Goal: Task Accomplishment & Management: Use online tool/utility

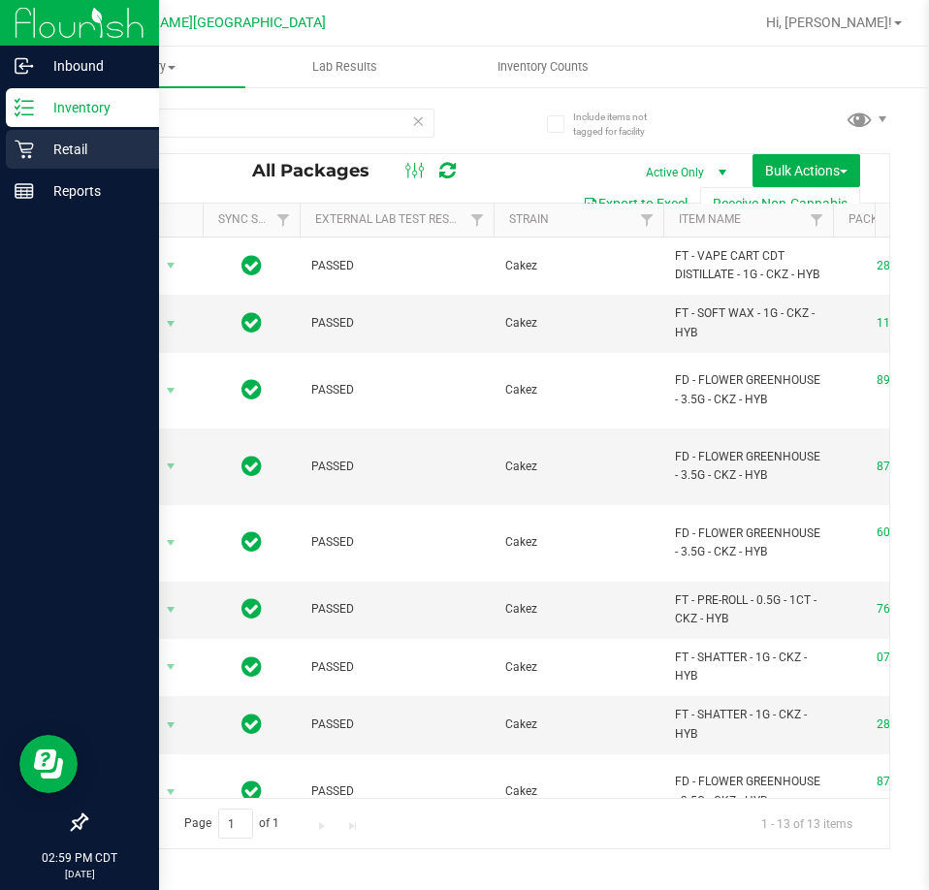
click at [65, 143] on p "Retail" at bounding box center [92, 149] width 116 height 23
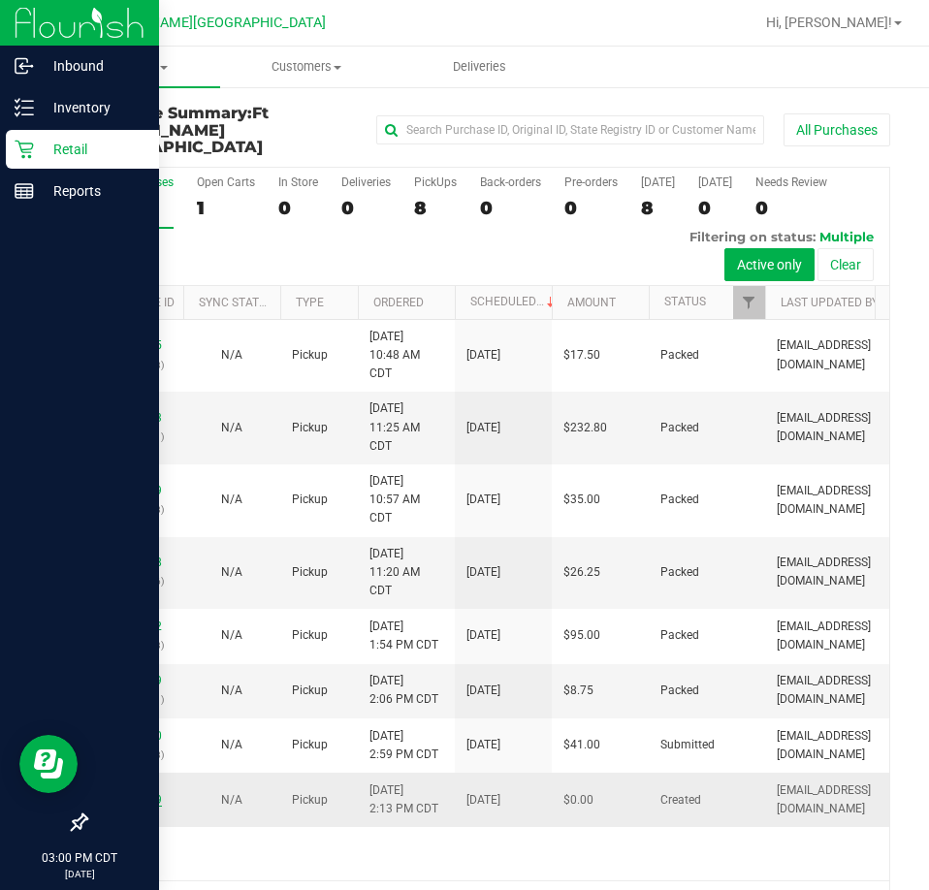
click at [117, 803] on link "11840209" at bounding box center [135, 800] width 54 height 14
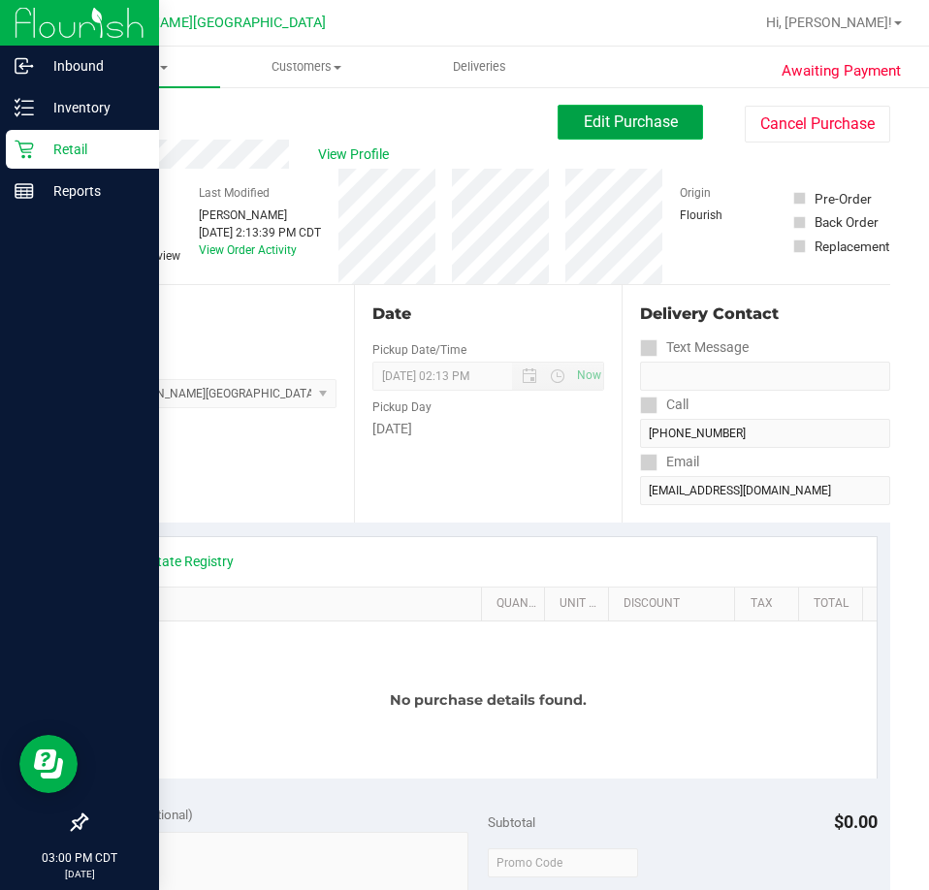
click at [563, 122] on button "Edit Purchase" at bounding box center [630, 122] width 145 height 35
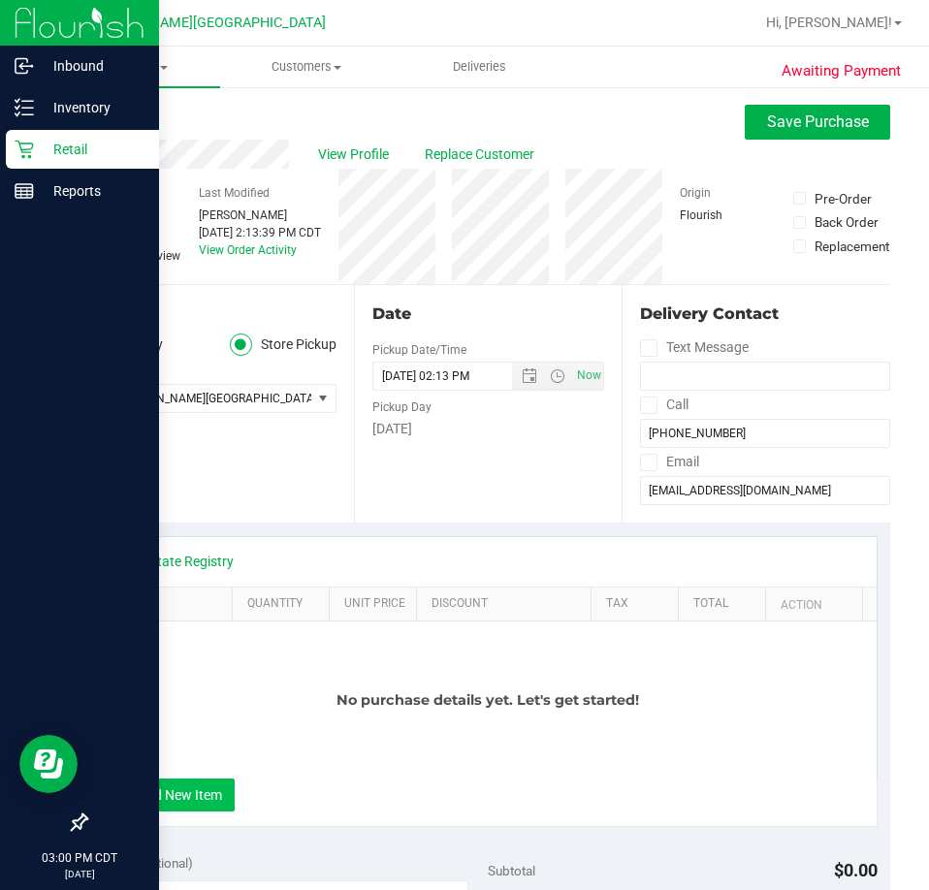
click at [184, 806] on button "+ Add New Item" at bounding box center [174, 795] width 120 height 33
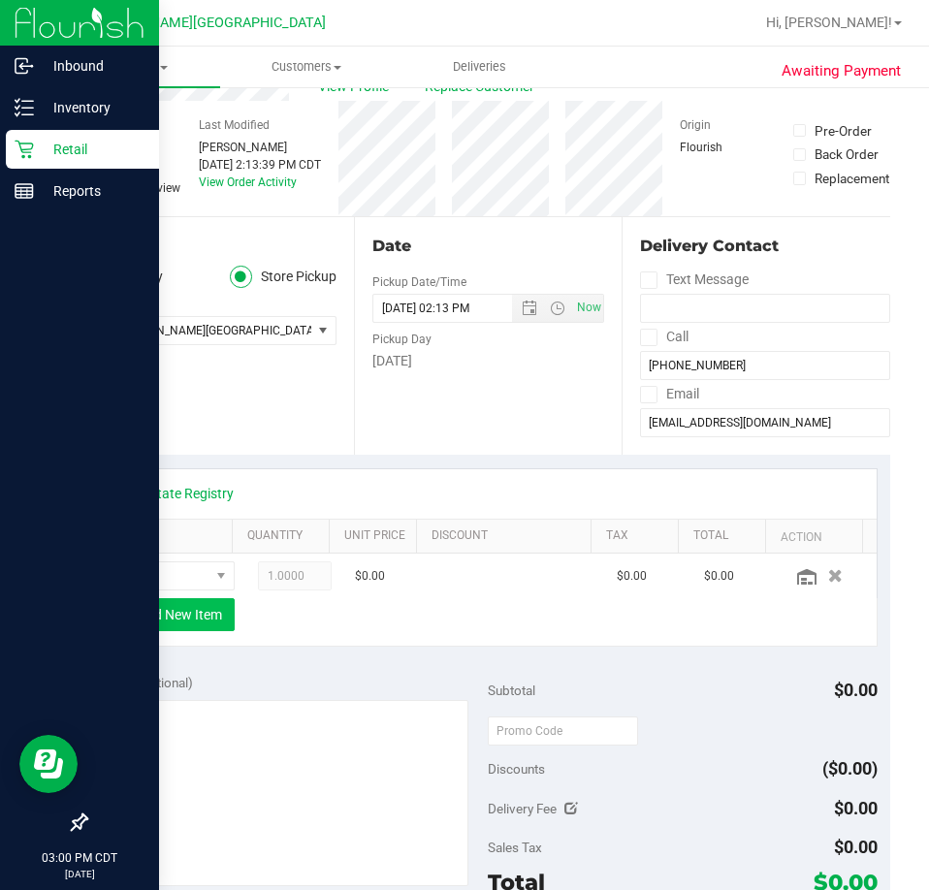
scroll to position [97, 0]
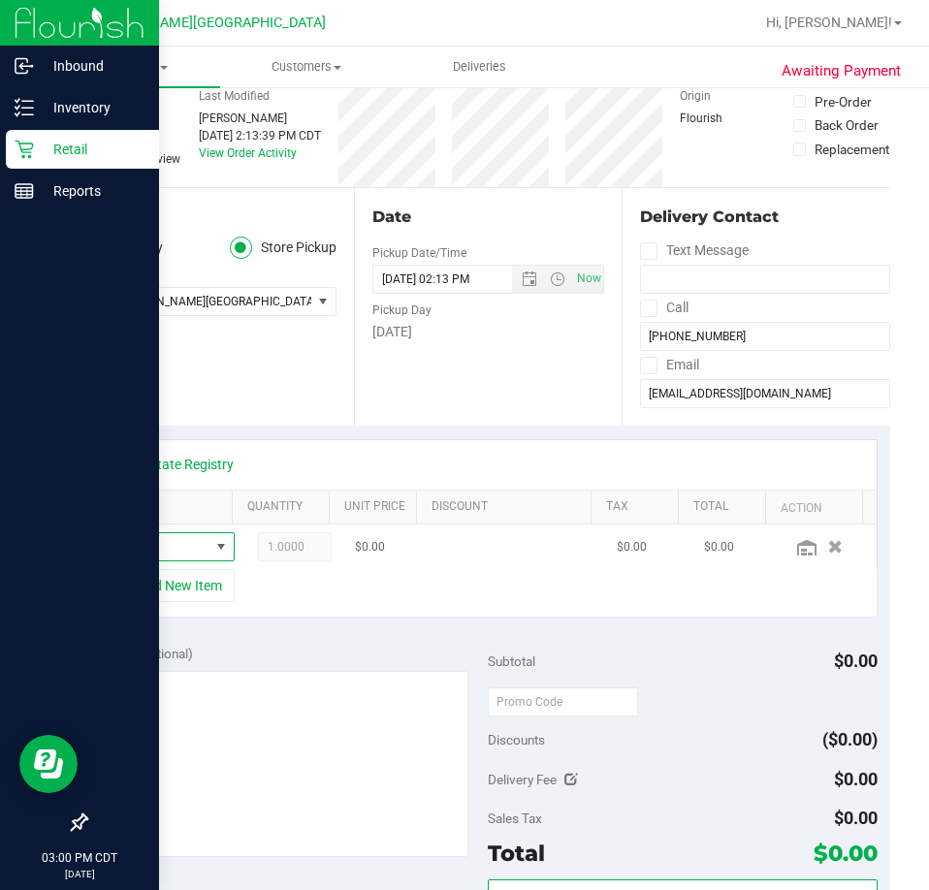
click at [209, 557] on span "NO DATA FOUND" at bounding box center [221, 546] width 24 height 27
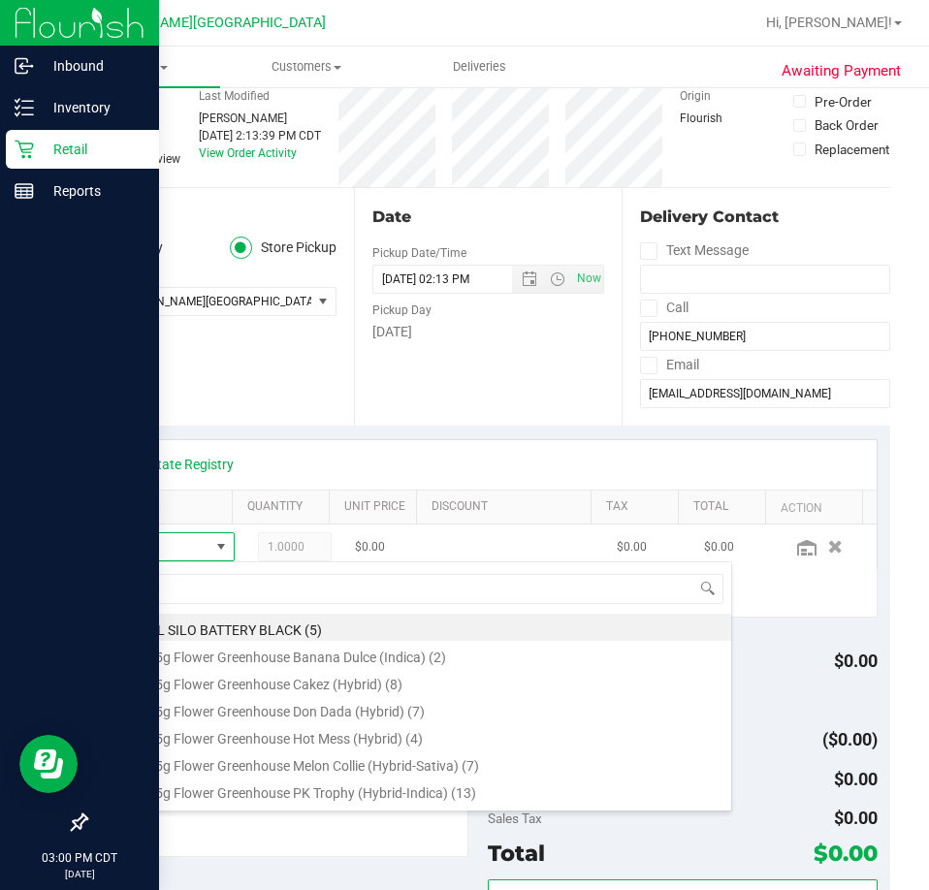
scroll to position [29, 80]
type input "white"
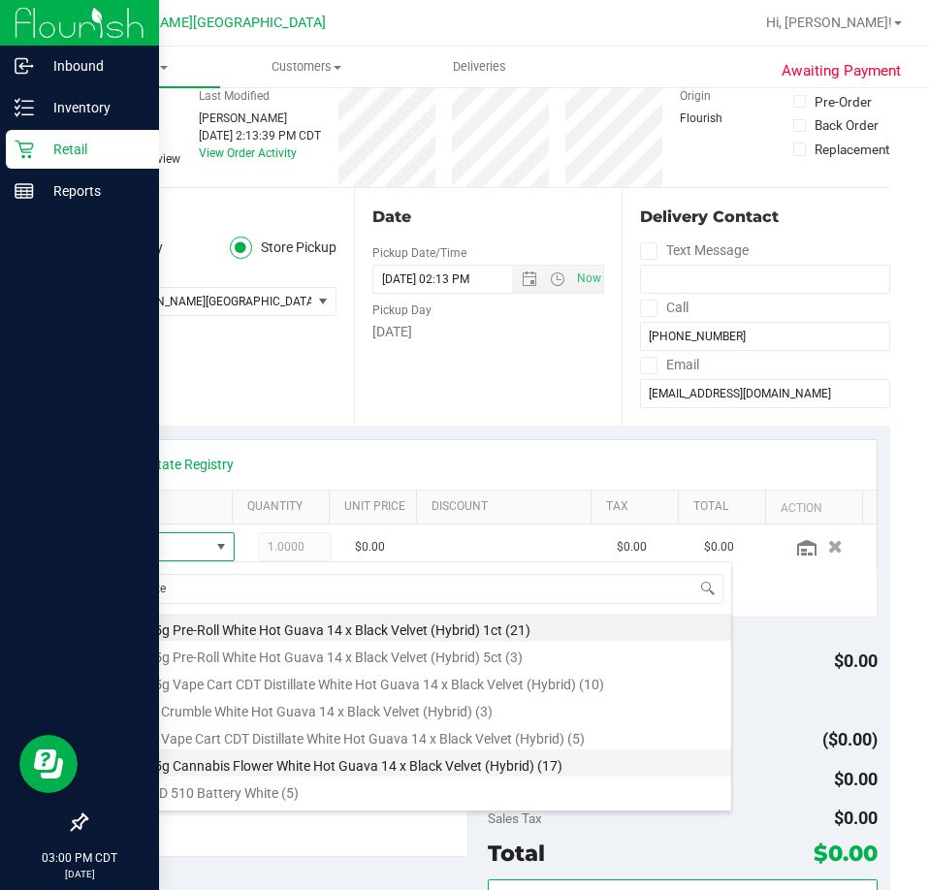
click at [327, 771] on li "FT 3.5g Cannabis Flower White Hot Guava 14 x Black Velvet (Hybrid) (17)" at bounding box center [422, 763] width 619 height 27
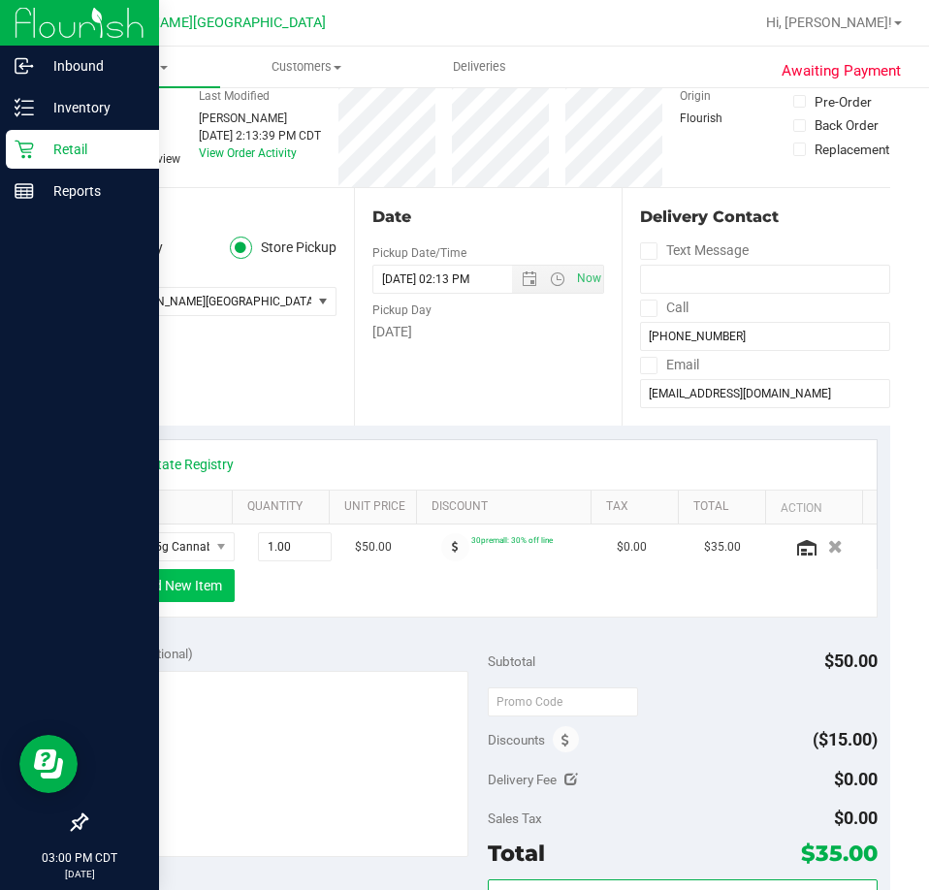
click at [137, 592] on button "+ Add New Item" at bounding box center [174, 585] width 120 height 33
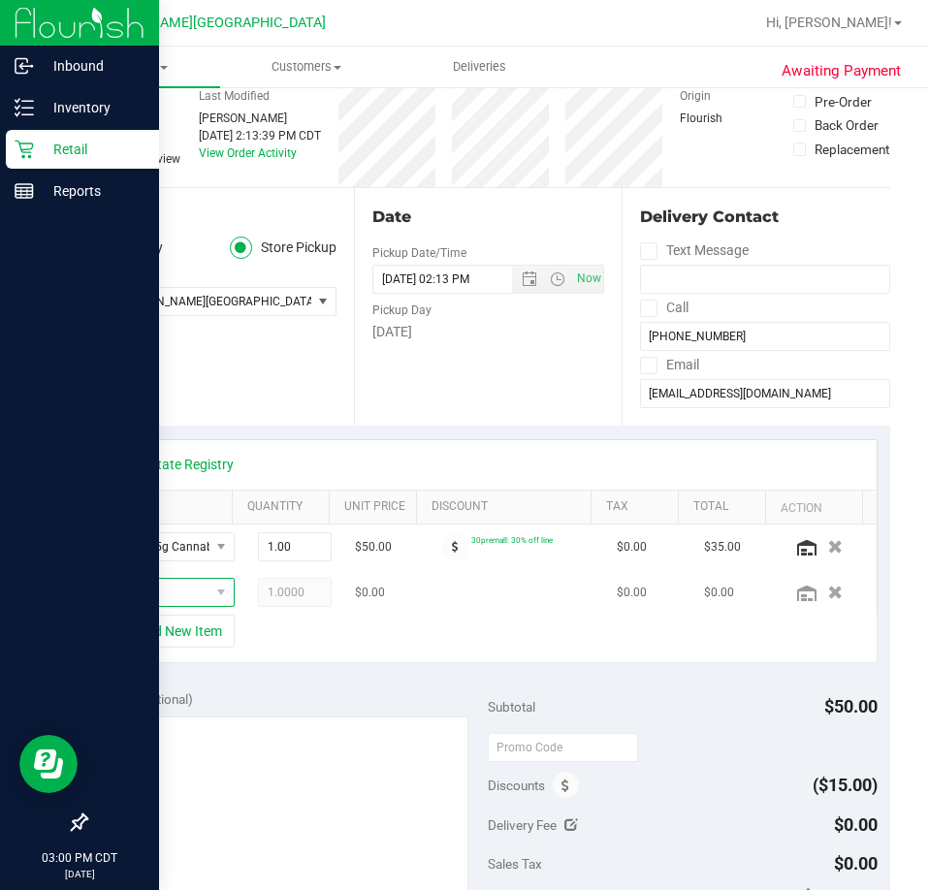
click at [143, 594] on span "NO DATA FOUND" at bounding box center [161, 592] width 97 height 27
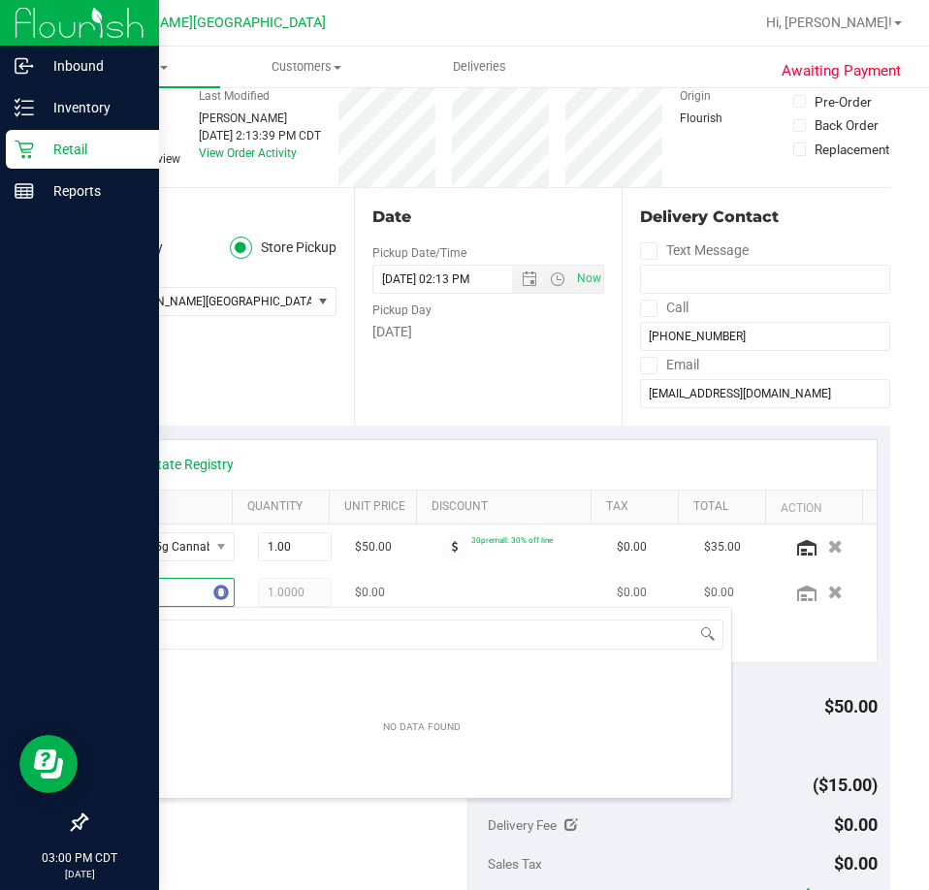
type input "blt"
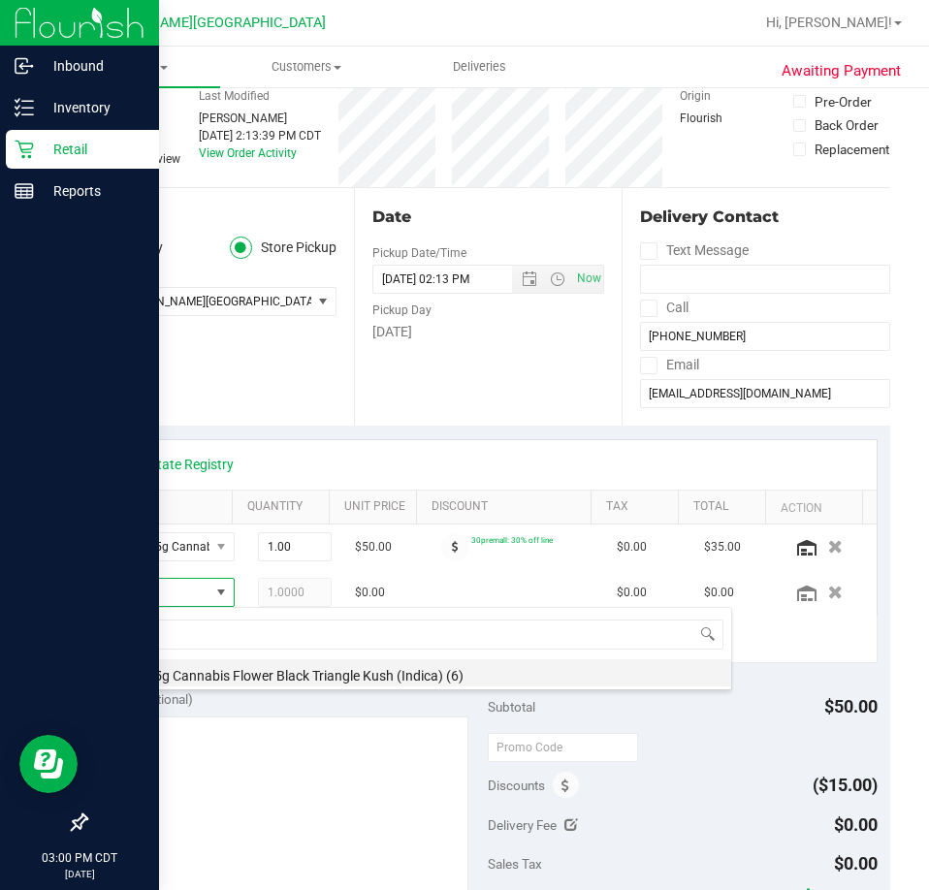
click at [237, 672] on li "FT 3.5g Cannabis Flower Black Triangle Kush (Indica) (6)" at bounding box center [422, 672] width 619 height 27
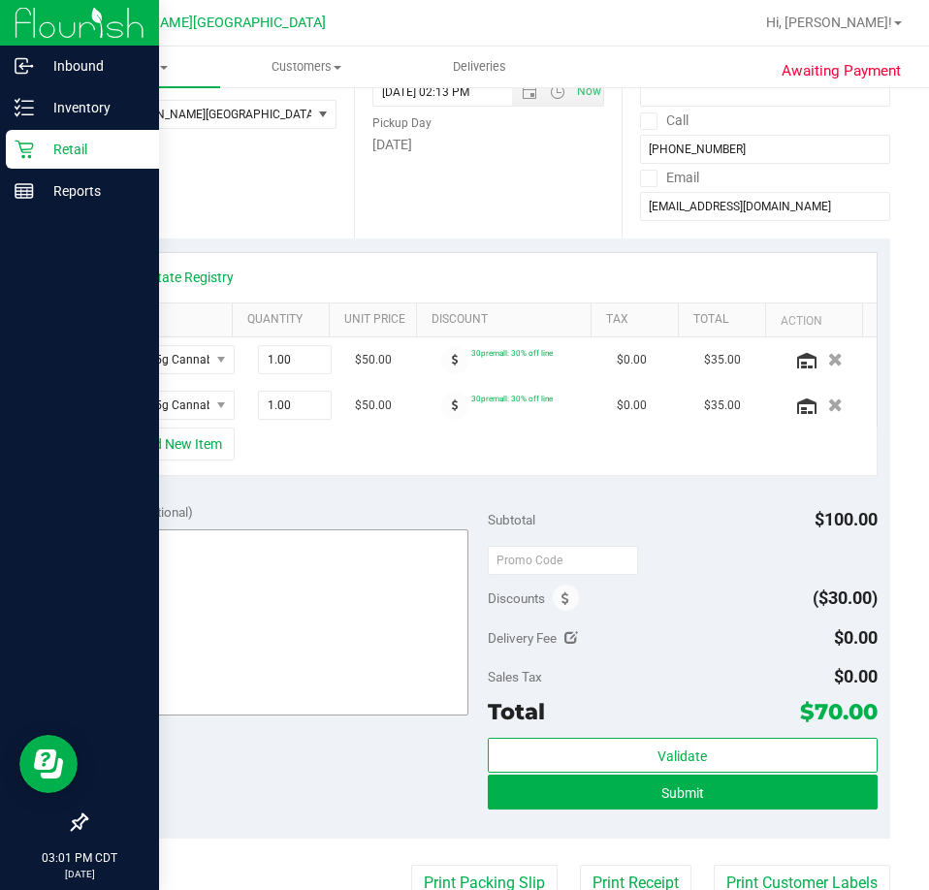
scroll to position [291, 0]
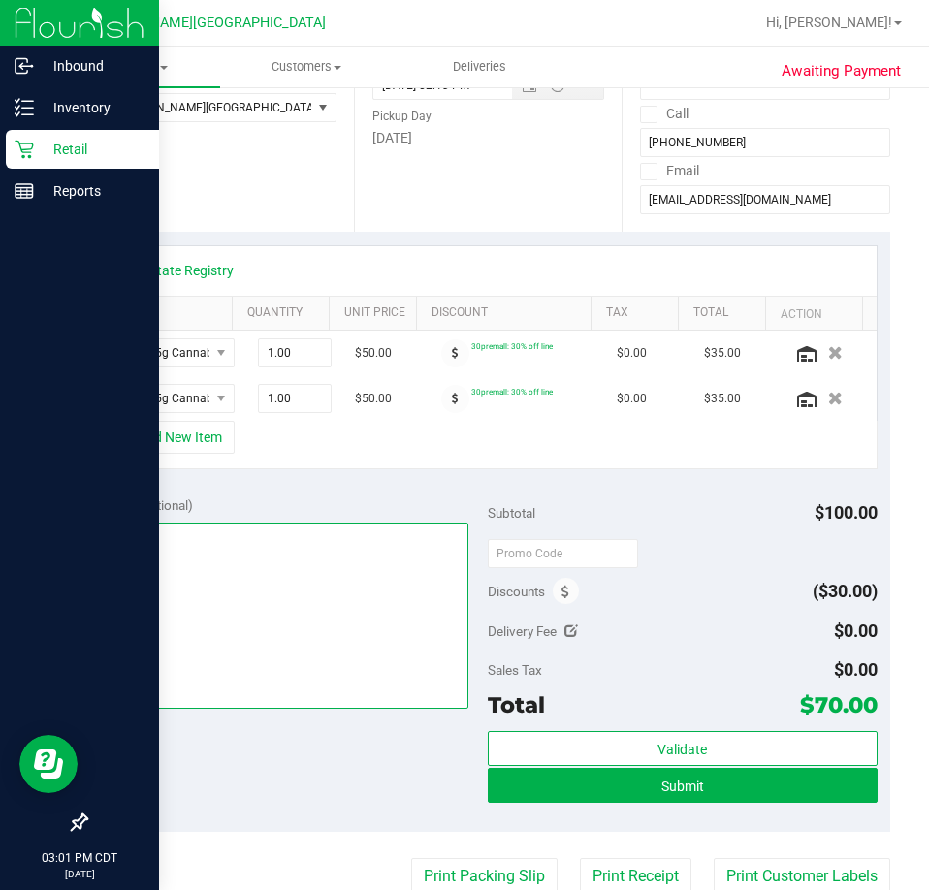
click at [292, 584] on textarea at bounding box center [284, 616] width 370 height 186
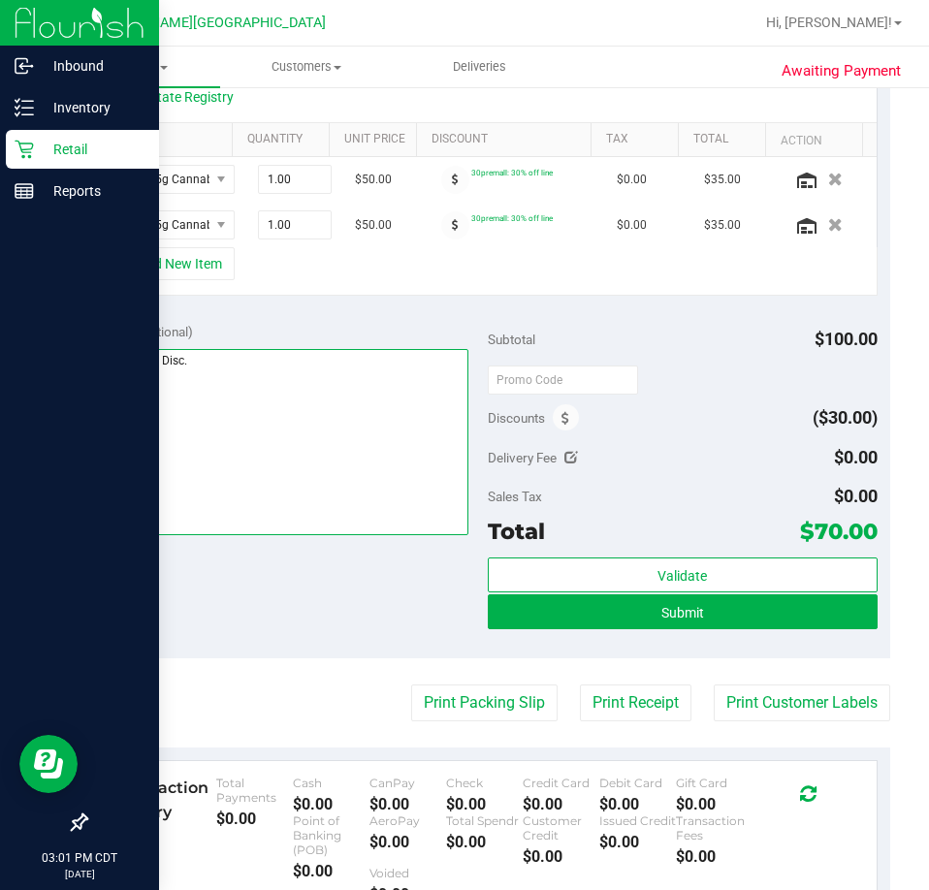
scroll to position [485, 0]
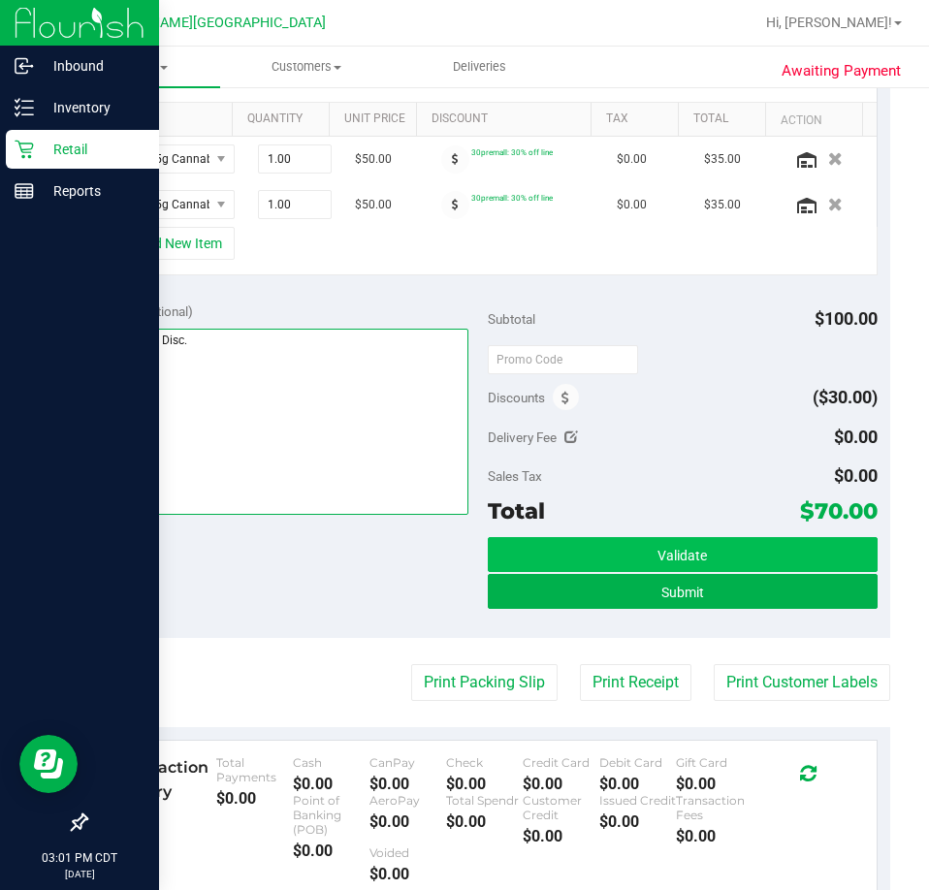
type textarea "Employee Disc."
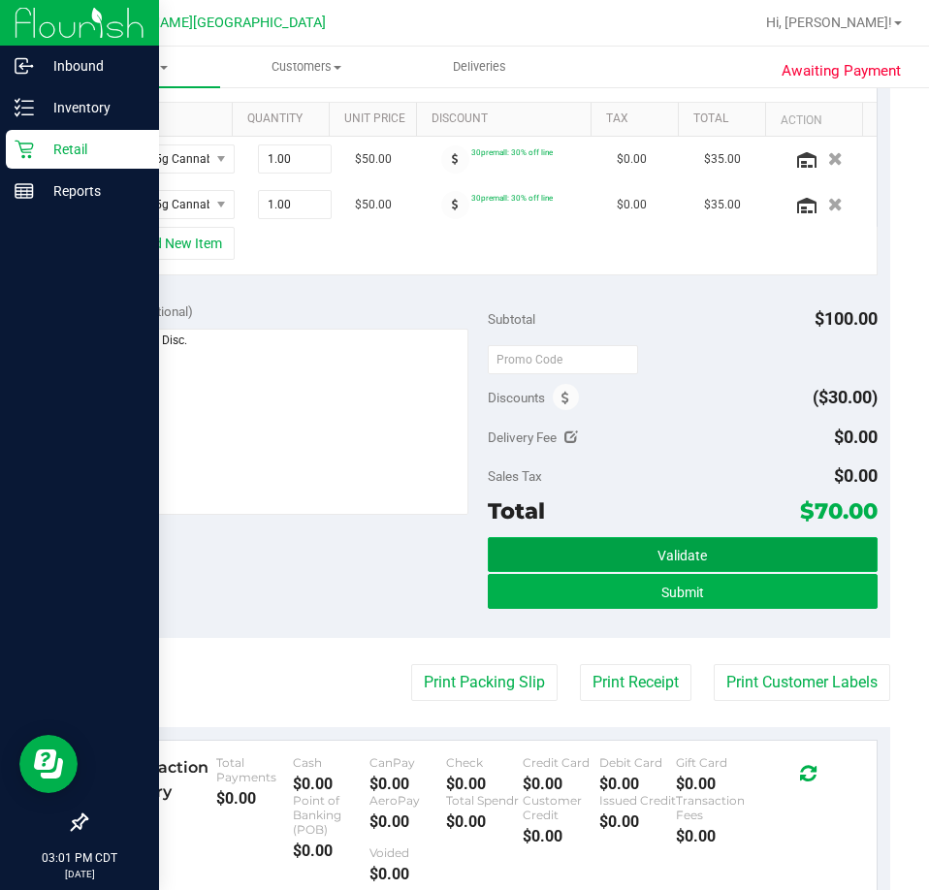
click at [565, 538] on button "Validate" at bounding box center [683, 554] width 390 height 35
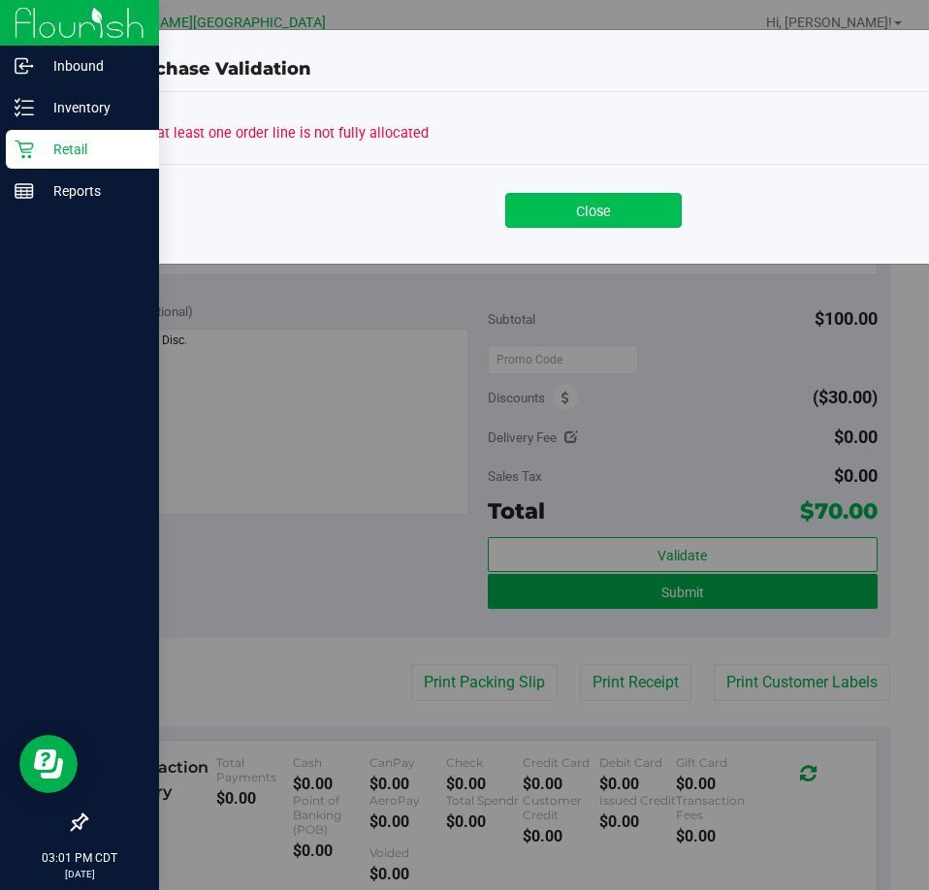
click at [594, 203] on button "Close" at bounding box center [593, 210] width 177 height 35
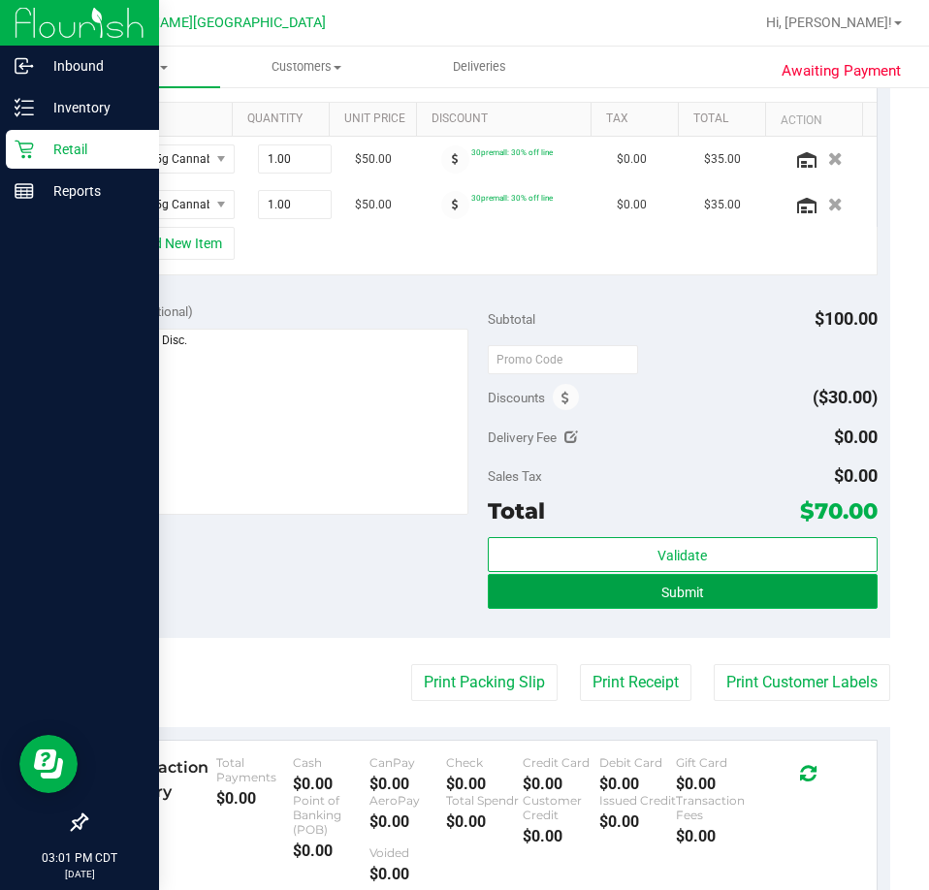
click at [594, 596] on button "Submit" at bounding box center [683, 591] width 390 height 35
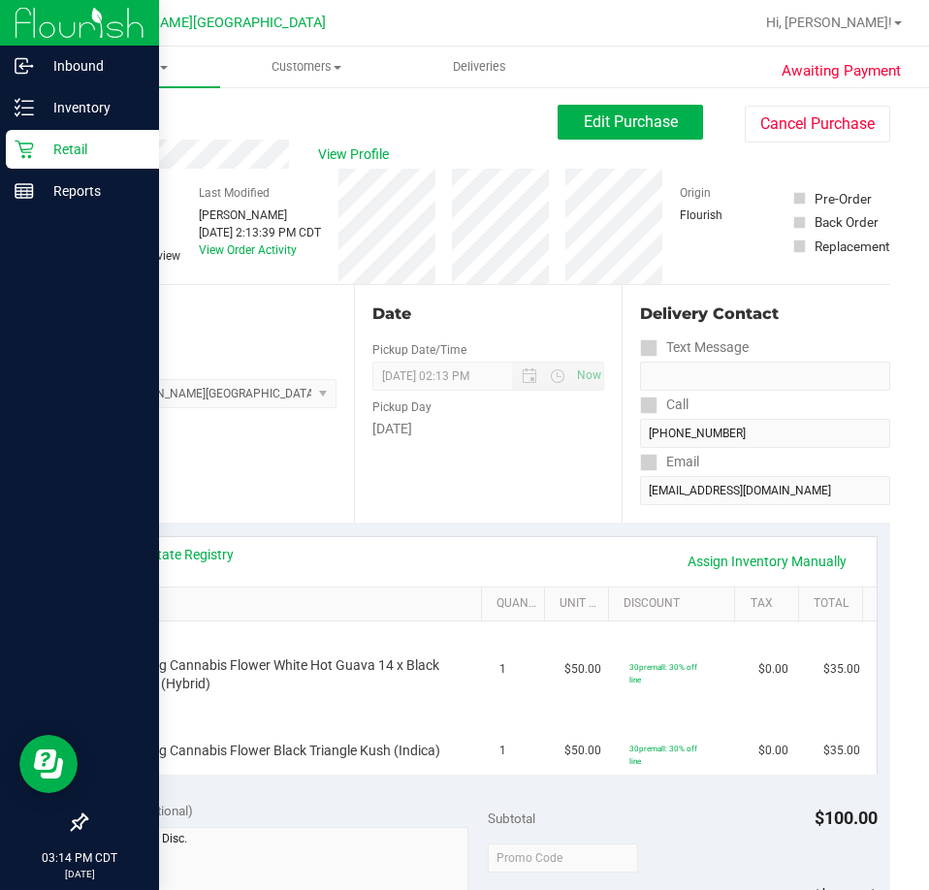
click at [99, 112] on link "Back" at bounding box center [99, 117] width 29 height 14
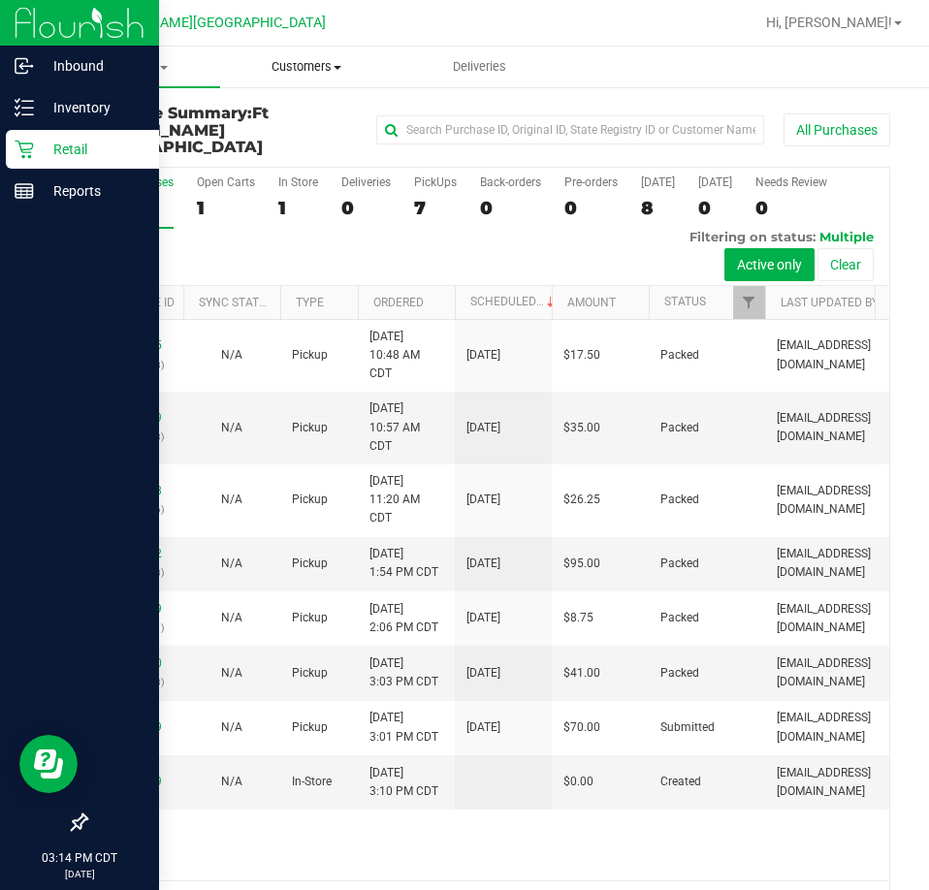
click at [298, 60] on span "Customers" at bounding box center [307, 66] width 172 height 17
click at [302, 124] on span "All customers" at bounding box center [290, 117] width 140 height 16
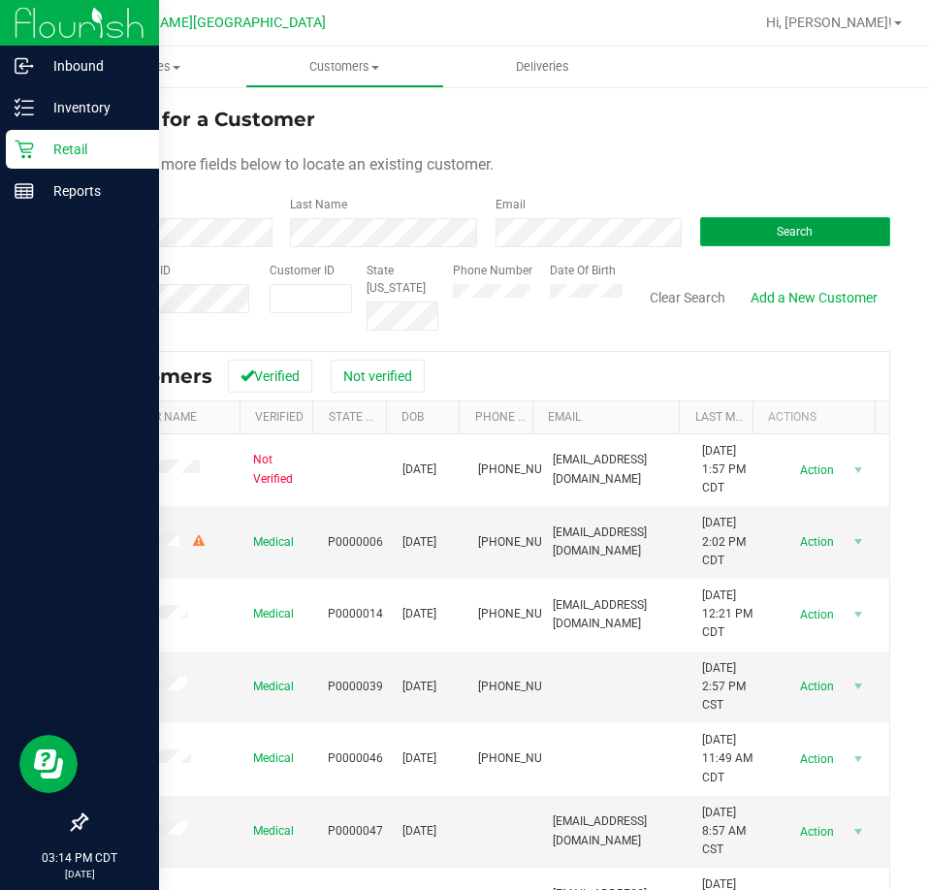
click at [868, 232] on button "Search" at bounding box center [795, 231] width 190 height 29
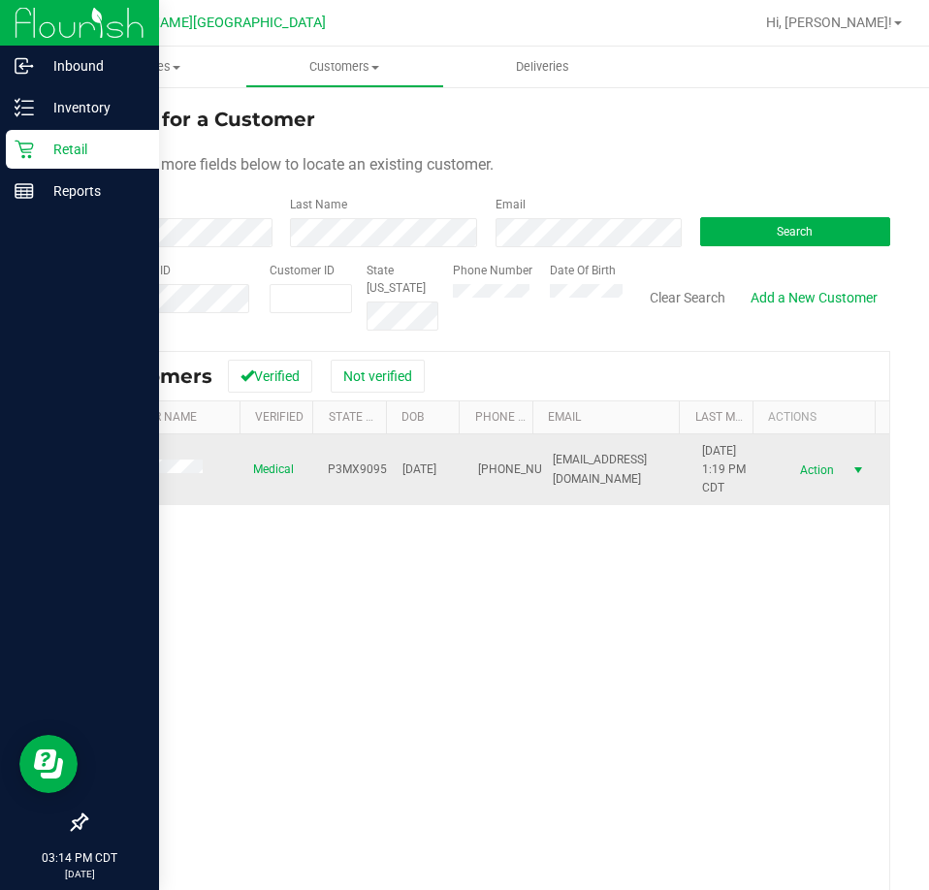
click at [847, 471] on span "select" at bounding box center [859, 470] width 24 height 27
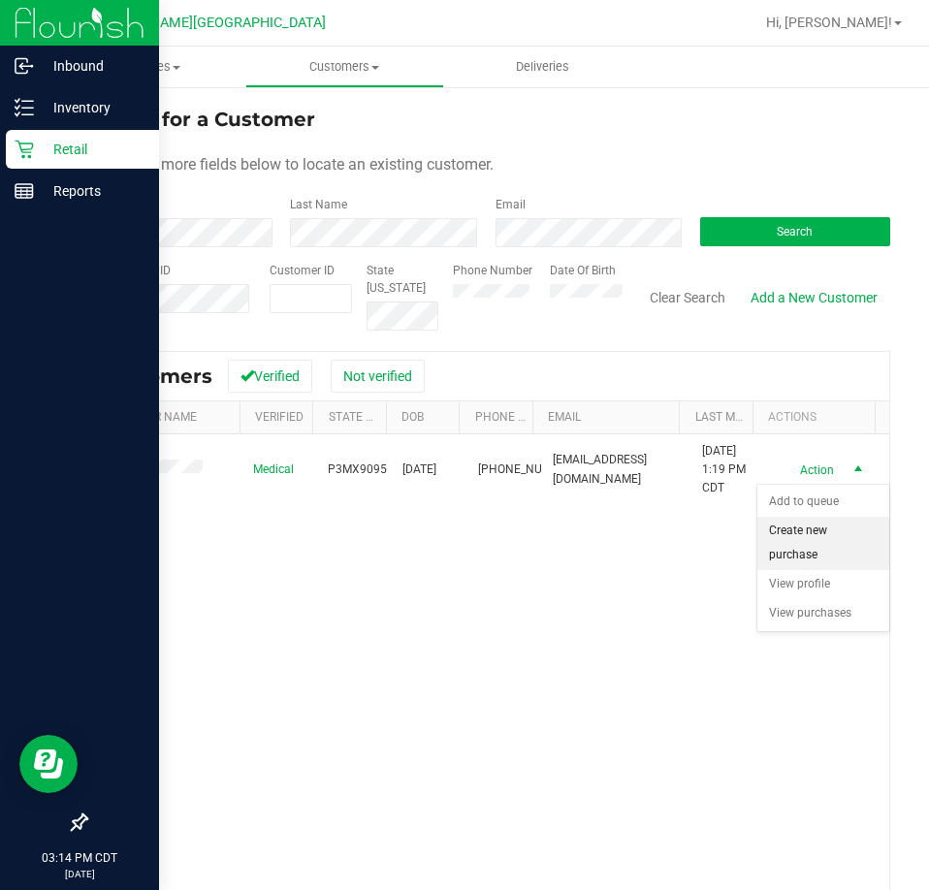
click at [795, 533] on li "Create new purchase" at bounding box center [823, 543] width 132 height 53
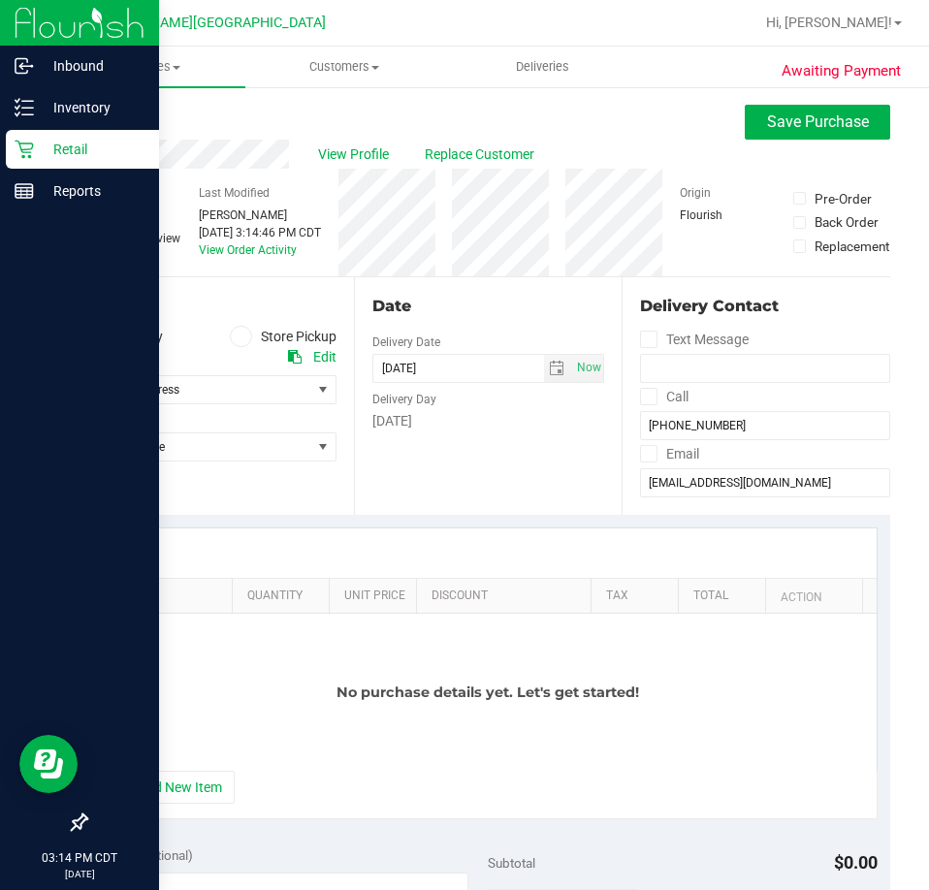
click at [239, 337] on icon at bounding box center [241, 337] width 12 height 0
click at [0, 0] on input "Store Pickup" at bounding box center [0, 0] width 0 height 0
click at [257, 390] on span "Select Store" at bounding box center [198, 389] width 225 height 27
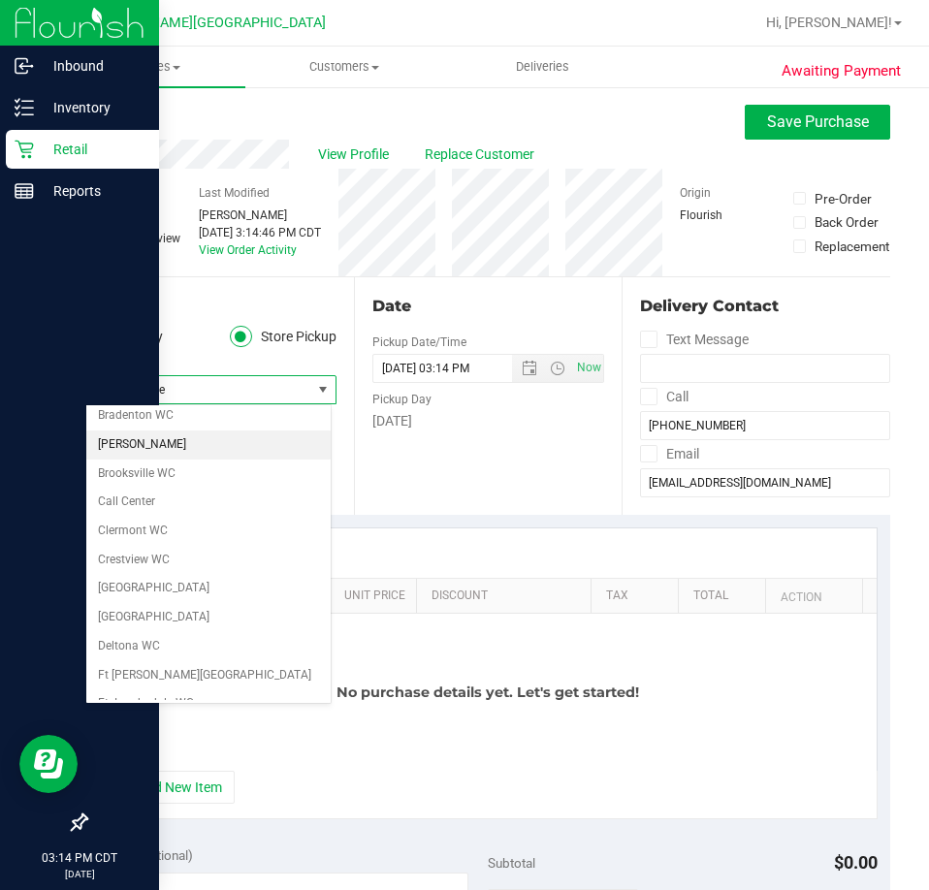
scroll to position [97, 0]
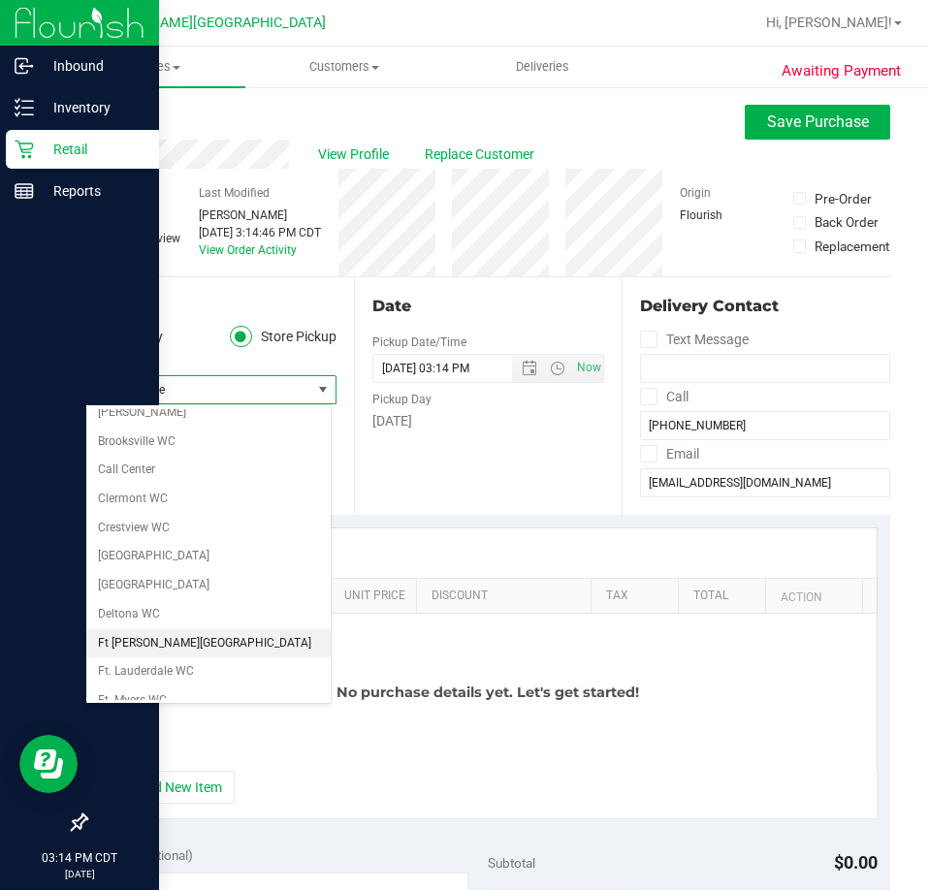
click at [199, 638] on li "Ft [PERSON_NAME][GEOGRAPHIC_DATA]" at bounding box center [208, 643] width 244 height 29
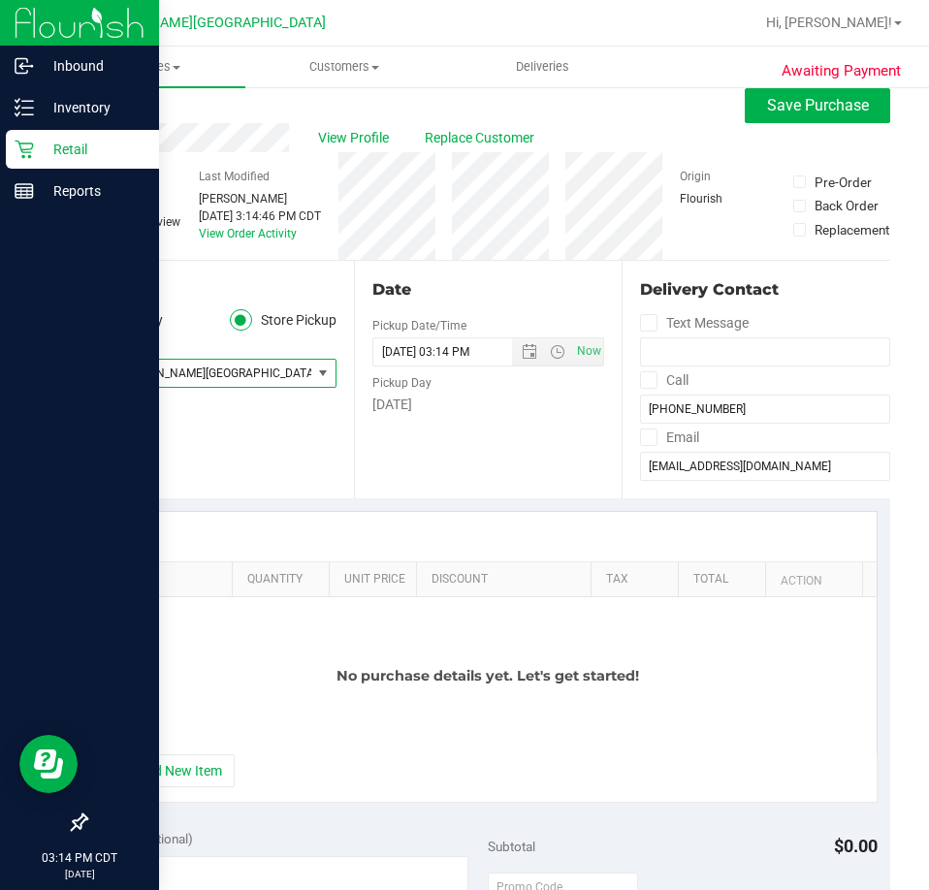
scroll to position [0, 0]
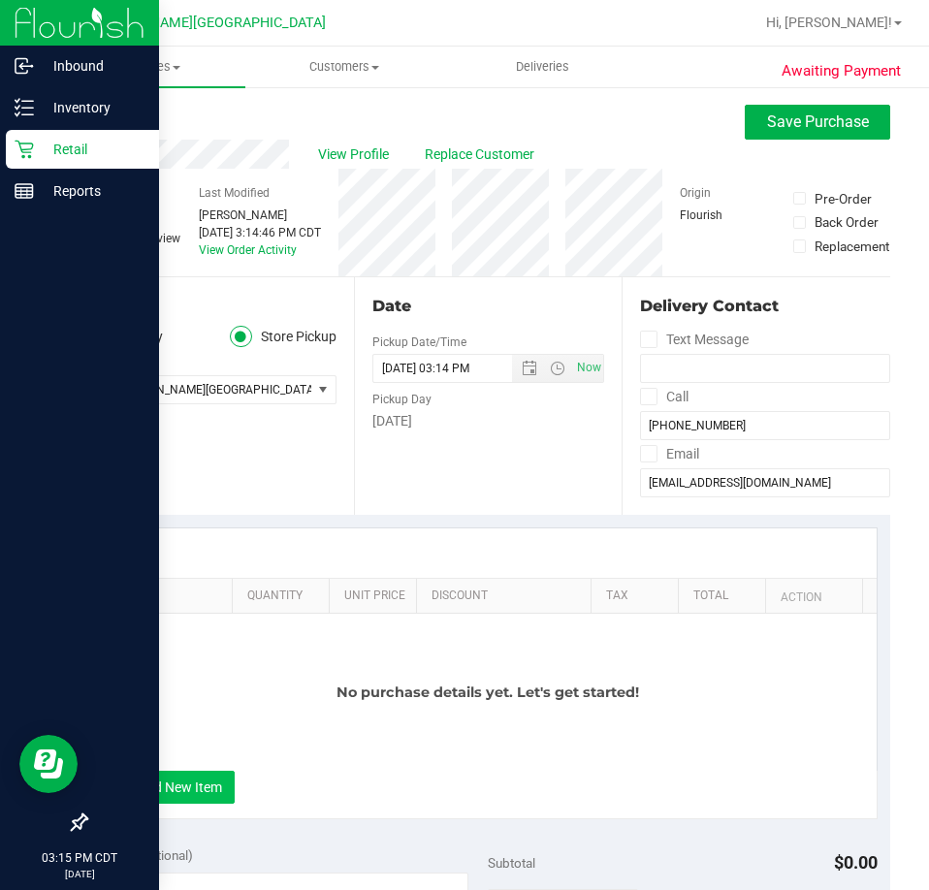
click at [177, 800] on button "+ Add New Item" at bounding box center [174, 787] width 120 height 33
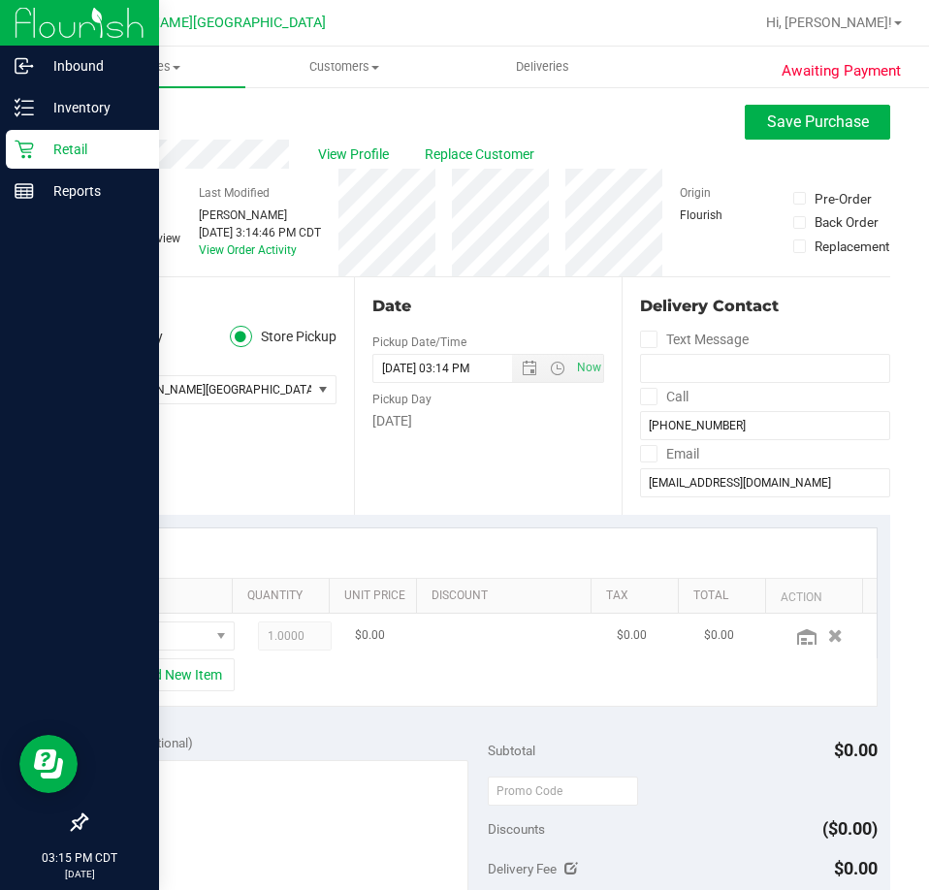
click at [153, 621] on td at bounding box center [173, 636] width 146 height 45
click at [153, 636] on span "NO DATA FOUND" at bounding box center [161, 636] width 97 height 27
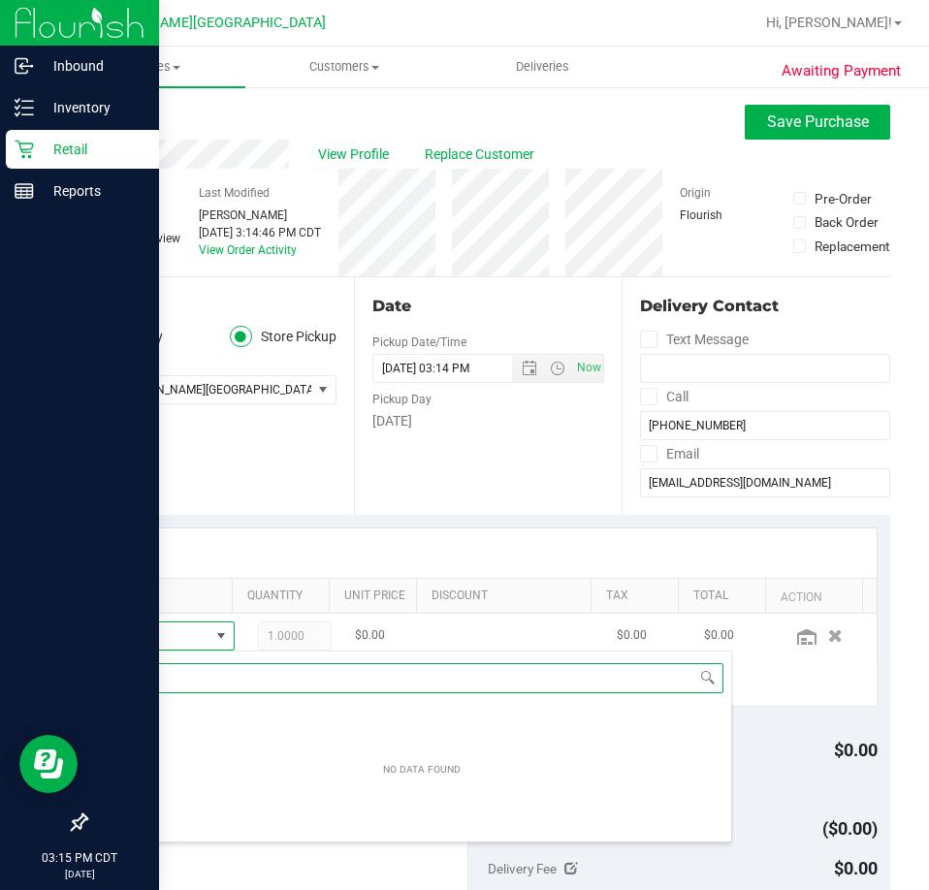
scroll to position [29, 80]
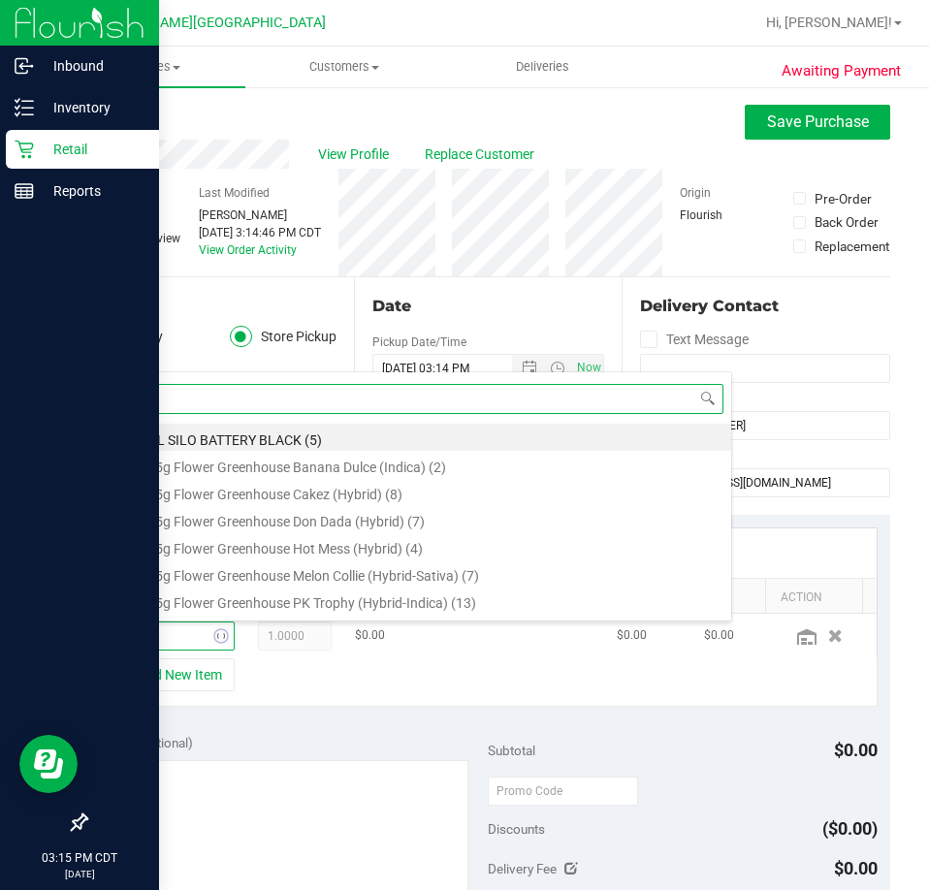
type input "aut"
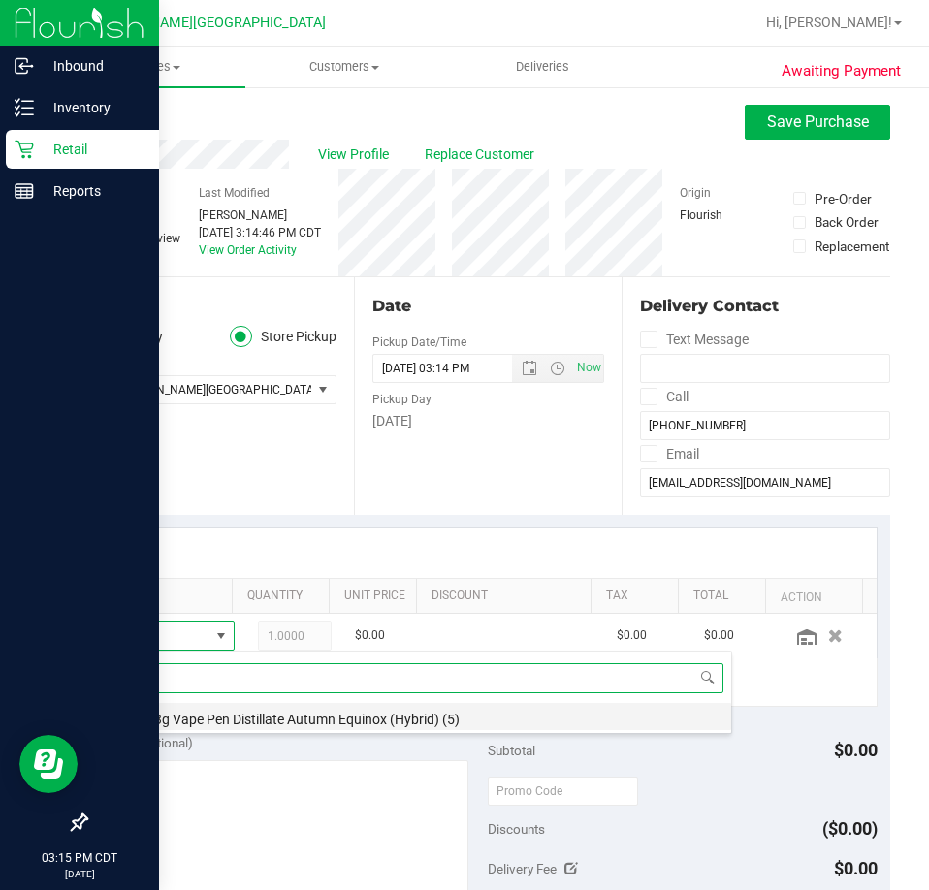
click at [193, 727] on li "FT 0.3g Vape Pen Distillate Autumn Equinox (Hybrid) (5)" at bounding box center [422, 716] width 619 height 27
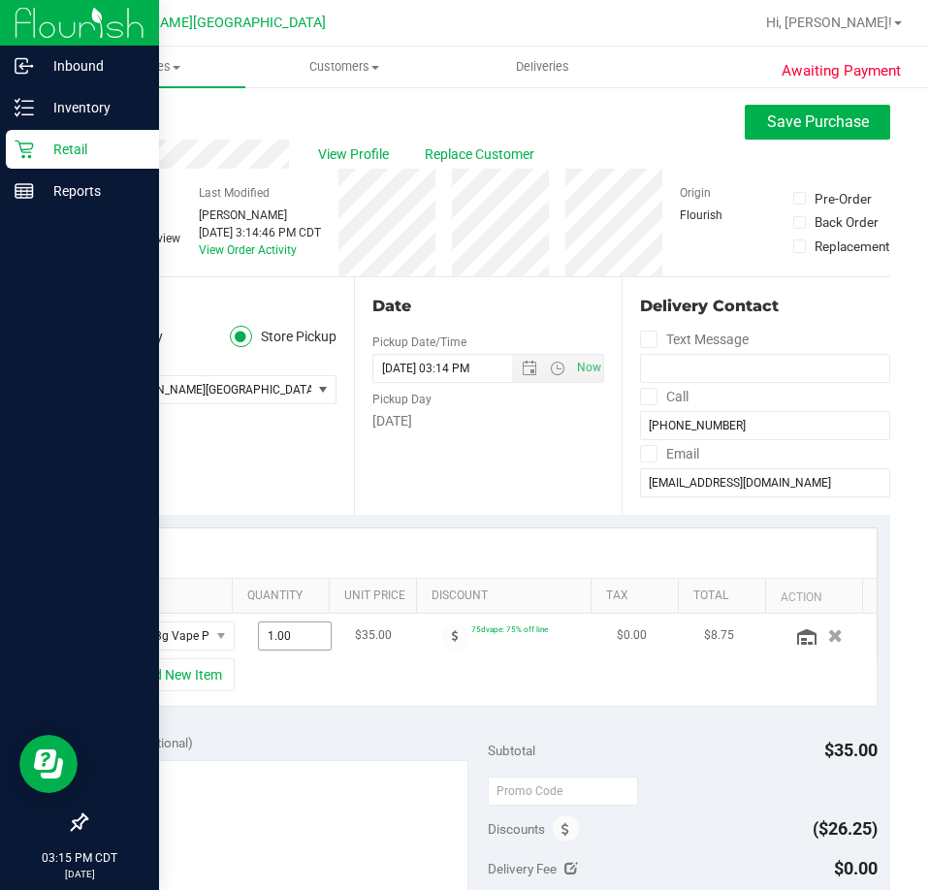
click at [258, 632] on span "1.00 1" at bounding box center [295, 636] width 74 height 29
type input "2"
type input "2.00"
click at [256, 679] on div "+ Add New Item" at bounding box center [488, 683] width 779 height 48
click at [193, 678] on button "+ Add New Item" at bounding box center [174, 675] width 120 height 33
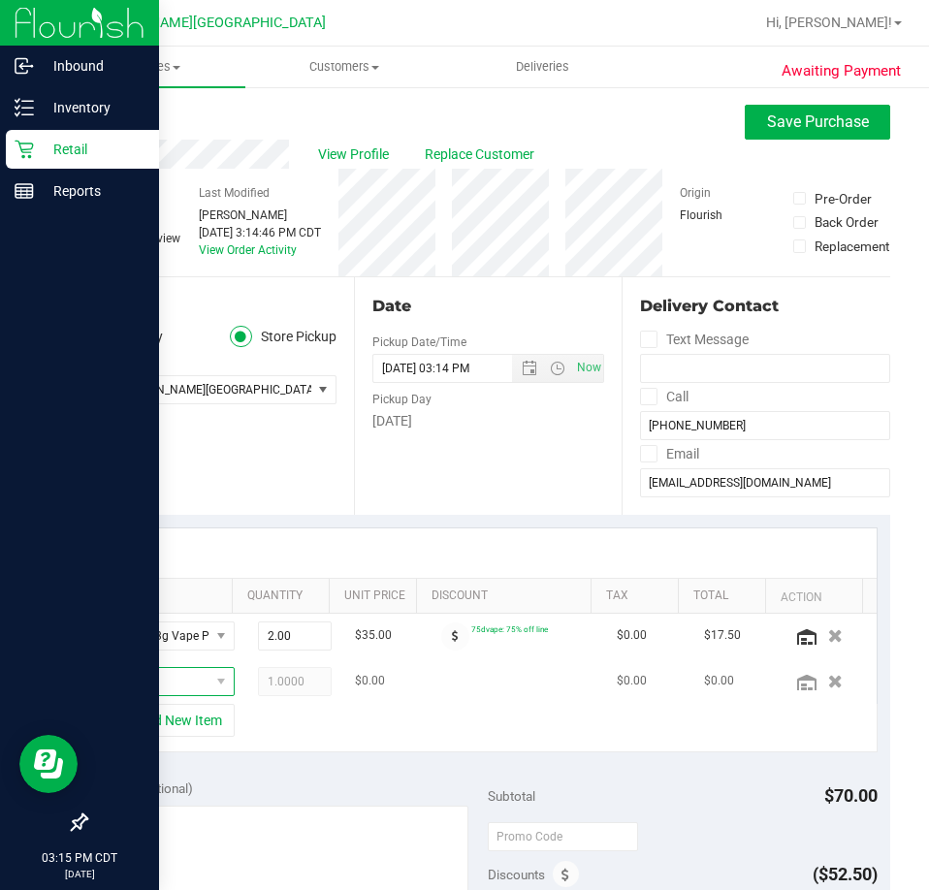
click at [148, 684] on span "NO DATA FOUND" at bounding box center [161, 681] width 97 height 27
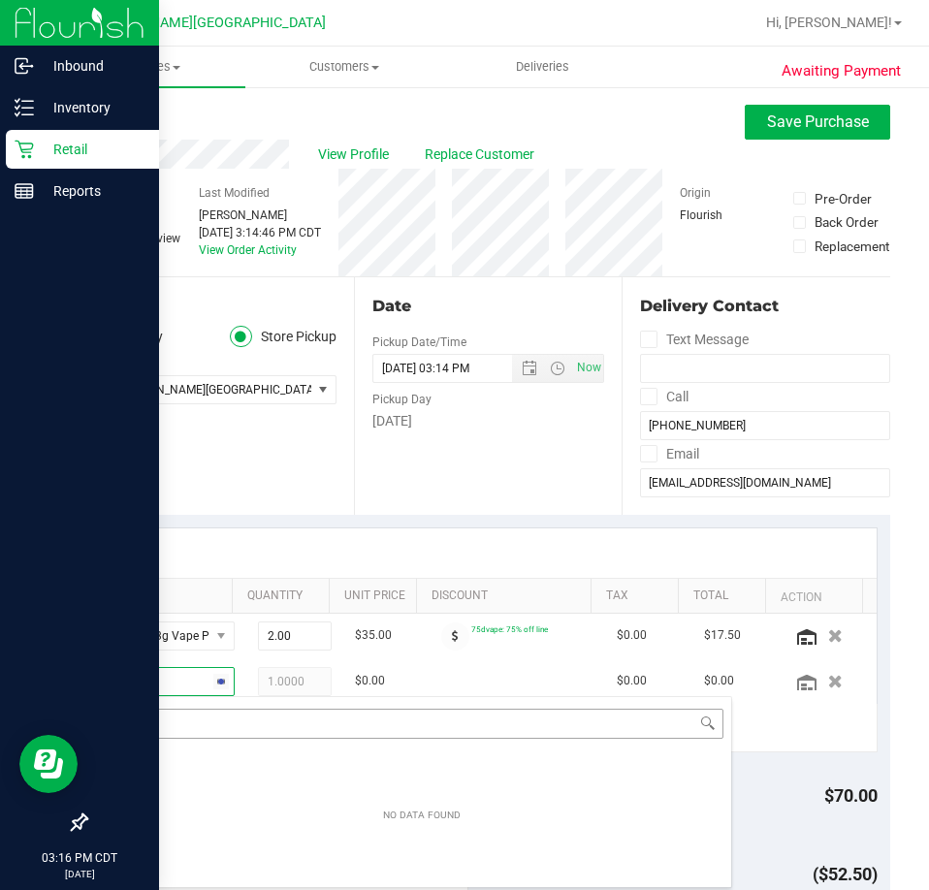
type input "t"
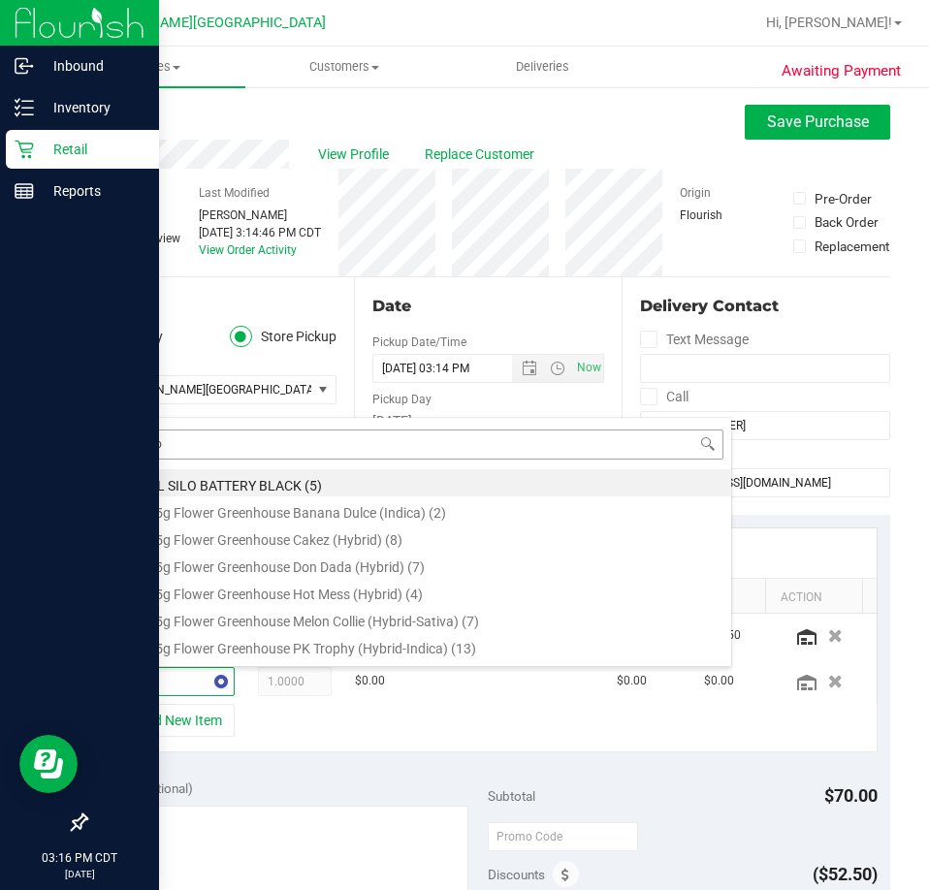
type input "moon"
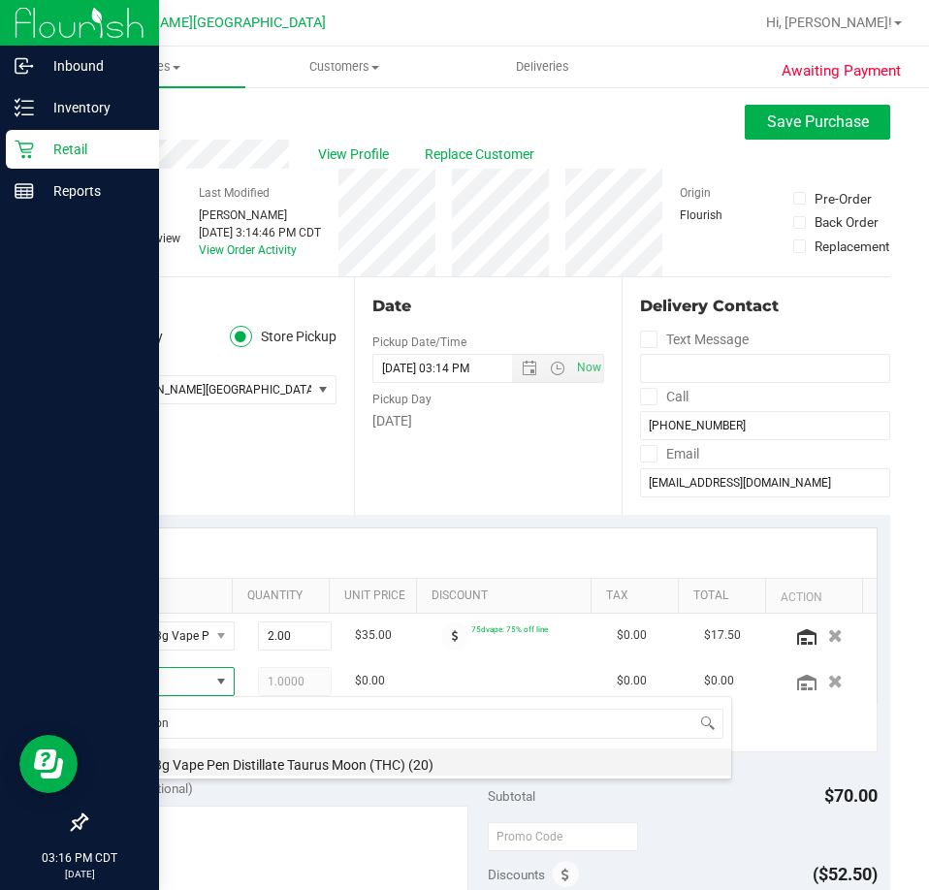
click at [217, 760] on li "FT 0.3g Vape Pen Distillate Taurus Moon (THC) (20)" at bounding box center [422, 762] width 619 height 27
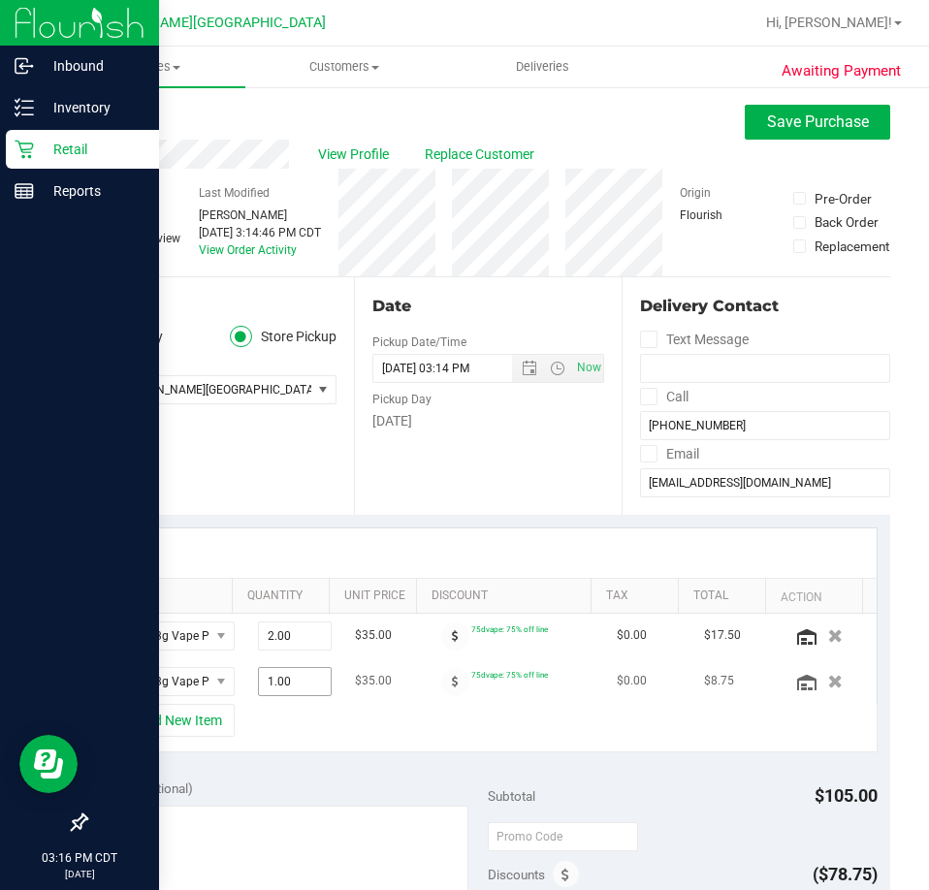
click at [258, 680] on span "1.00 1" at bounding box center [295, 681] width 74 height 29
type input "2"
type input "2.00"
click at [346, 740] on div "+ Add New Item" at bounding box center [488, 728] width 779 height 48
click at [157, 628] on span "FT 0.3g Vape Pen Distillate Autumn Equinox (Hybrid)" at bounding box center [161, 636] width 97 height 27
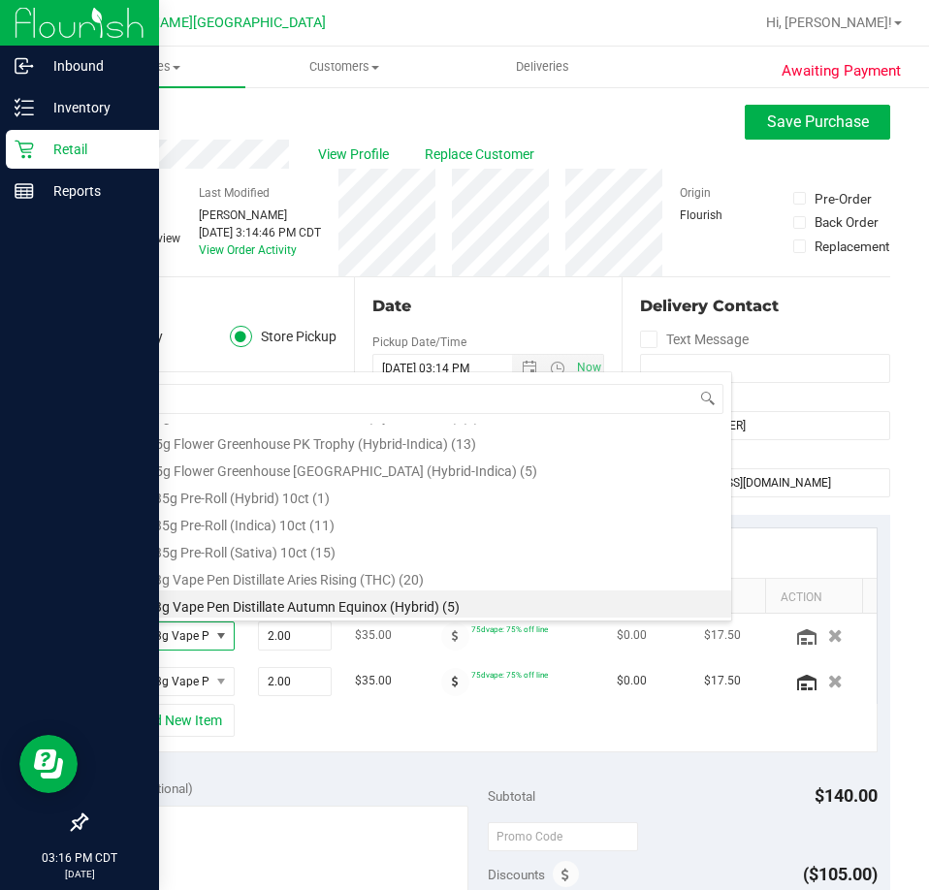
click at [157, 628] on span "FT 0.3g Vape Pen Distillate Autumn Equinox (Hybrid) (5)" at bounding box center [161, 636] width 97 height 27
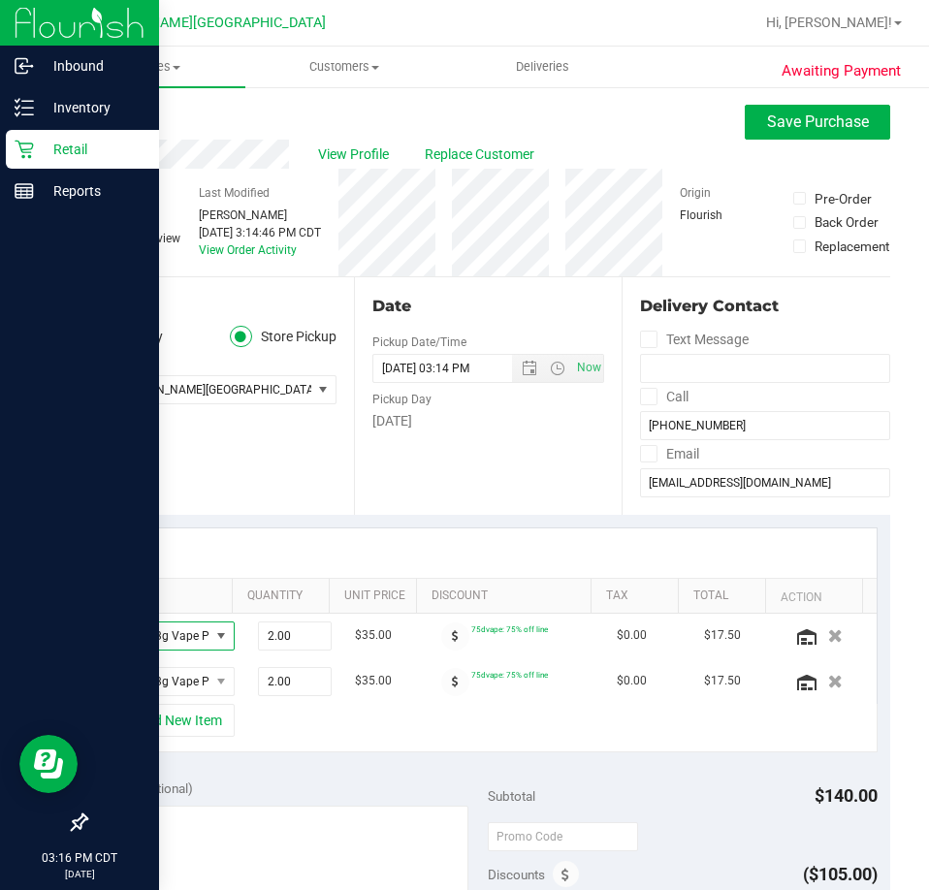
click at [294, 732] on div "+ Add New Item" at bounding box center [488, 728] width 779 height 48
click at [224, 734] on button "+ Add New Item" at bounding box center [174, 720] width 120 height 33
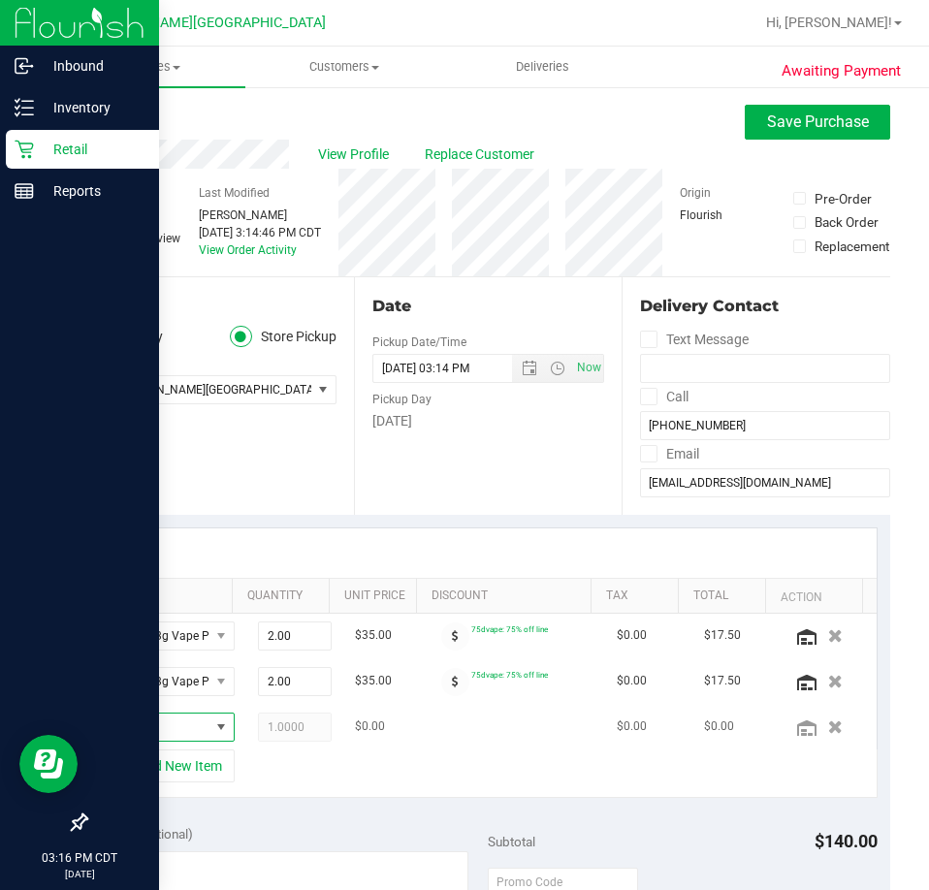
click at [209, 737] on span "NO DATA FOUND" at bounding box center [221, 727] width 24 height 27
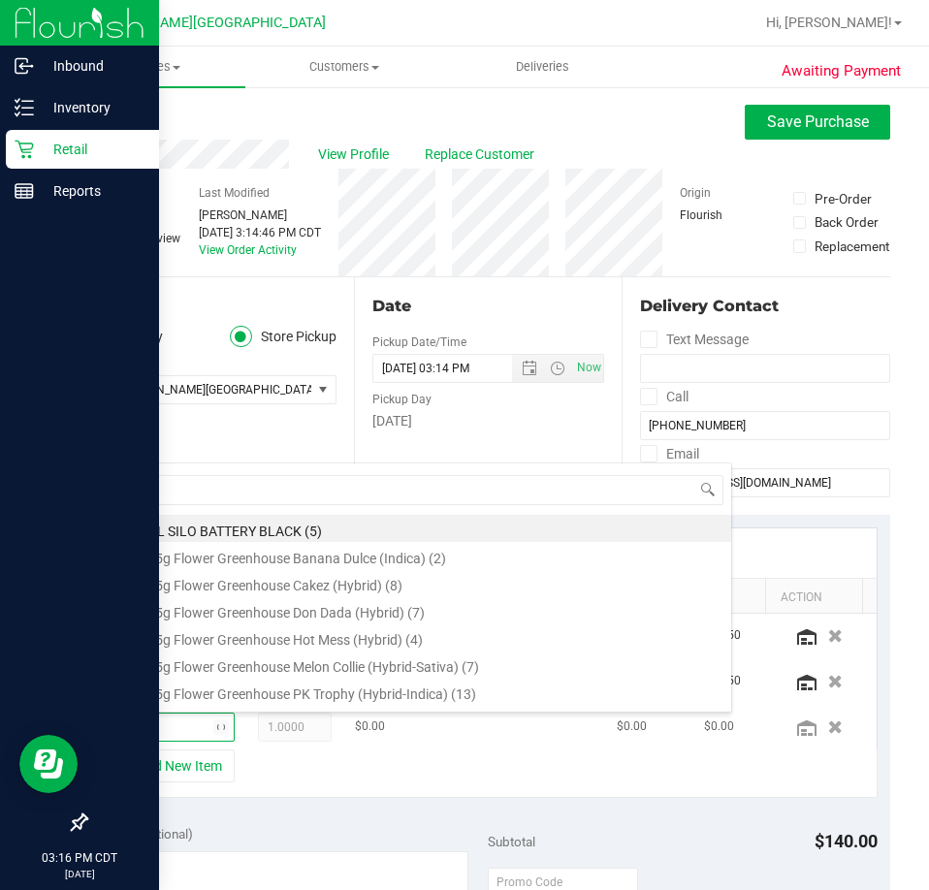
type input "arr"
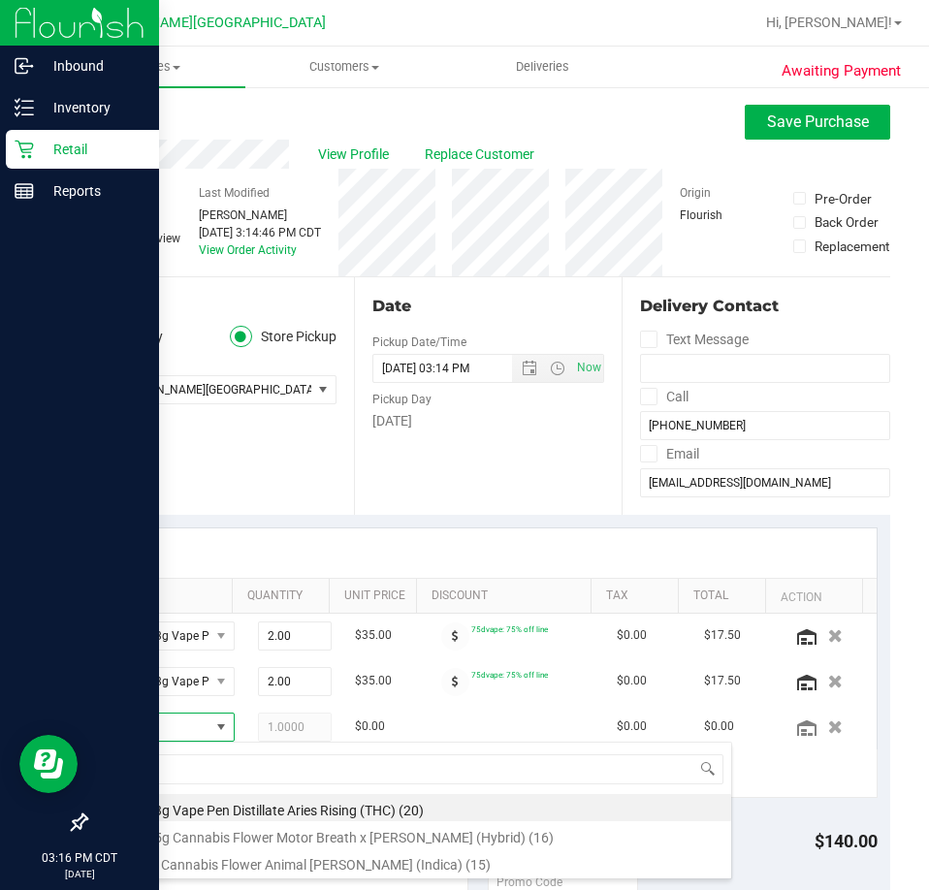
click at [220, 825] on li "FT 3.5g Cannabis Flower Motor Breath x Mike Larry (Hybrid) (16)" at bounding box center [422, 834] width 619 height 27
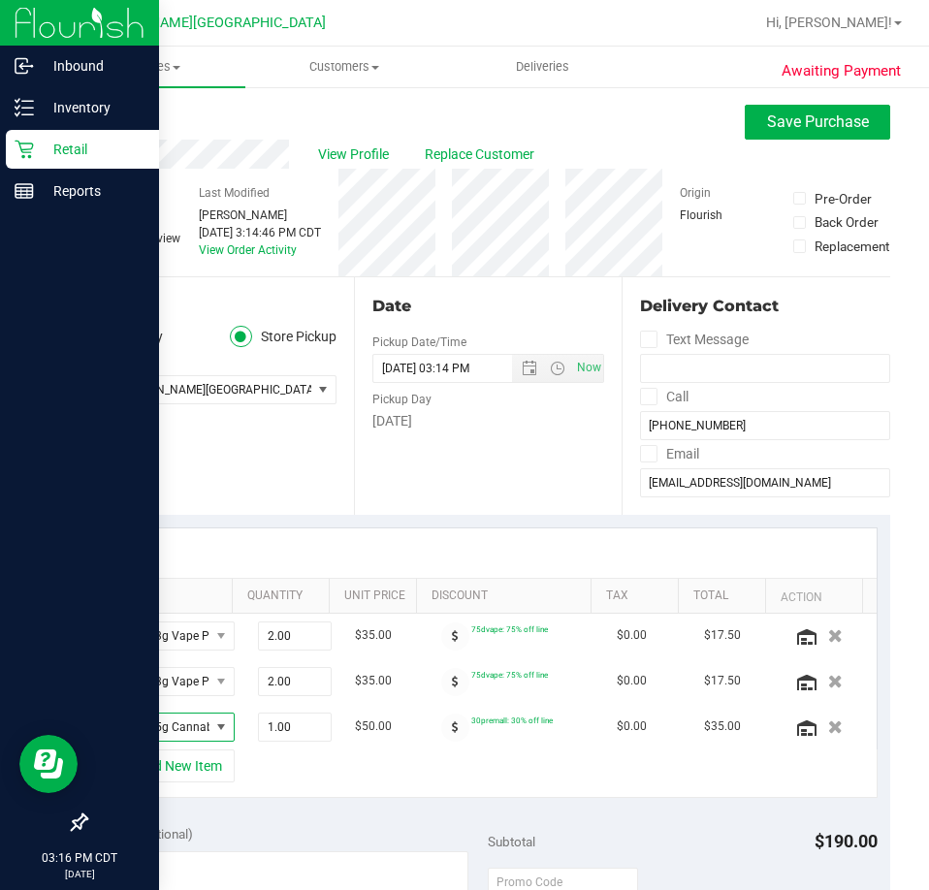
click at [213, 723] on span "NO DATA FOUND" at bounding box center [221, 728] width 16 height 16
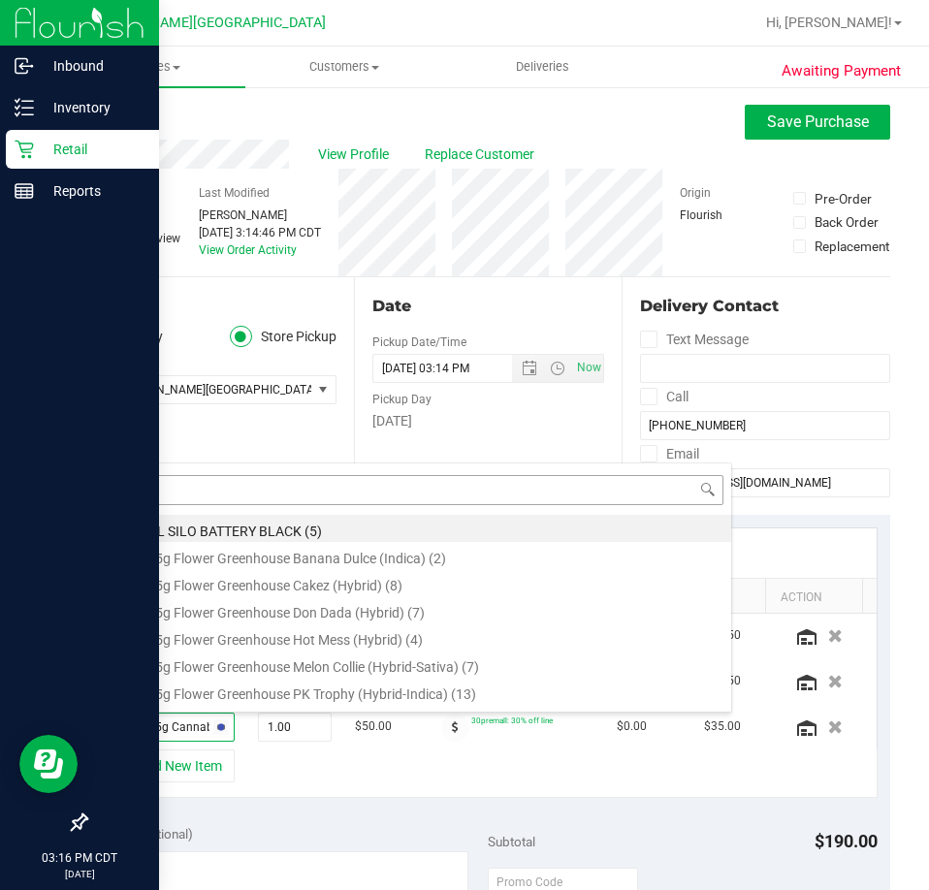
type input "arr"
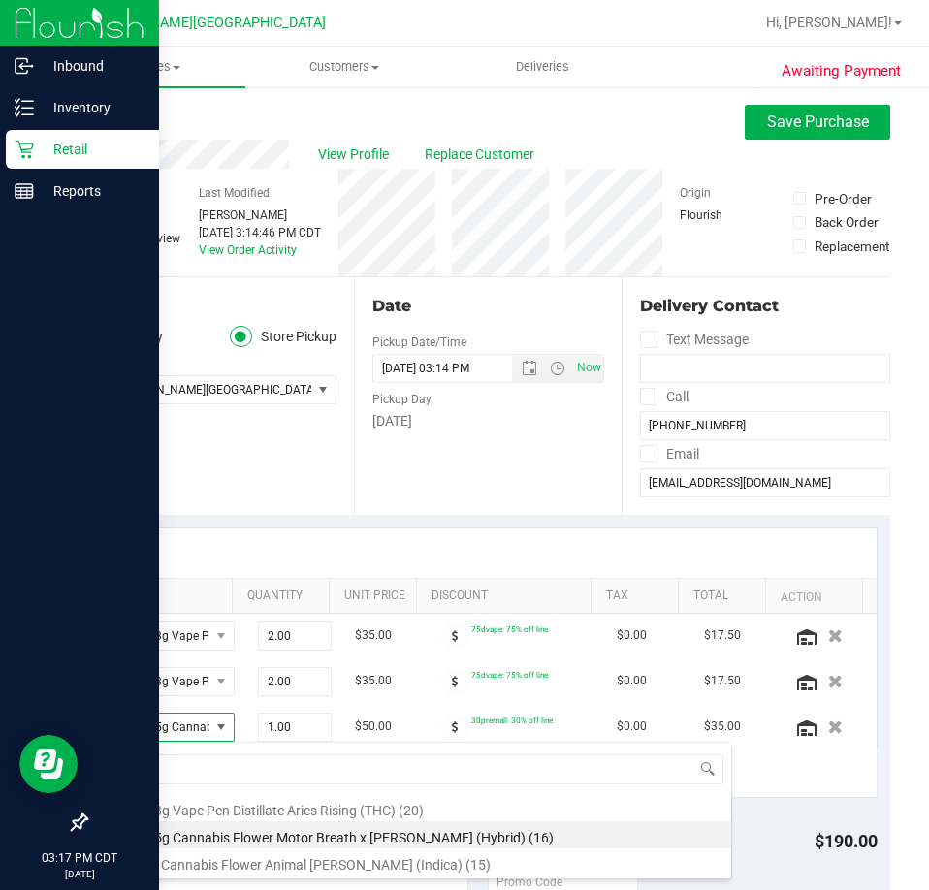
click at [230, 819] on li "FT 0.3g Vape Pen Distillate Aries Rising (THC) (20)" at bounding box center [422, 807] width 619 height 27
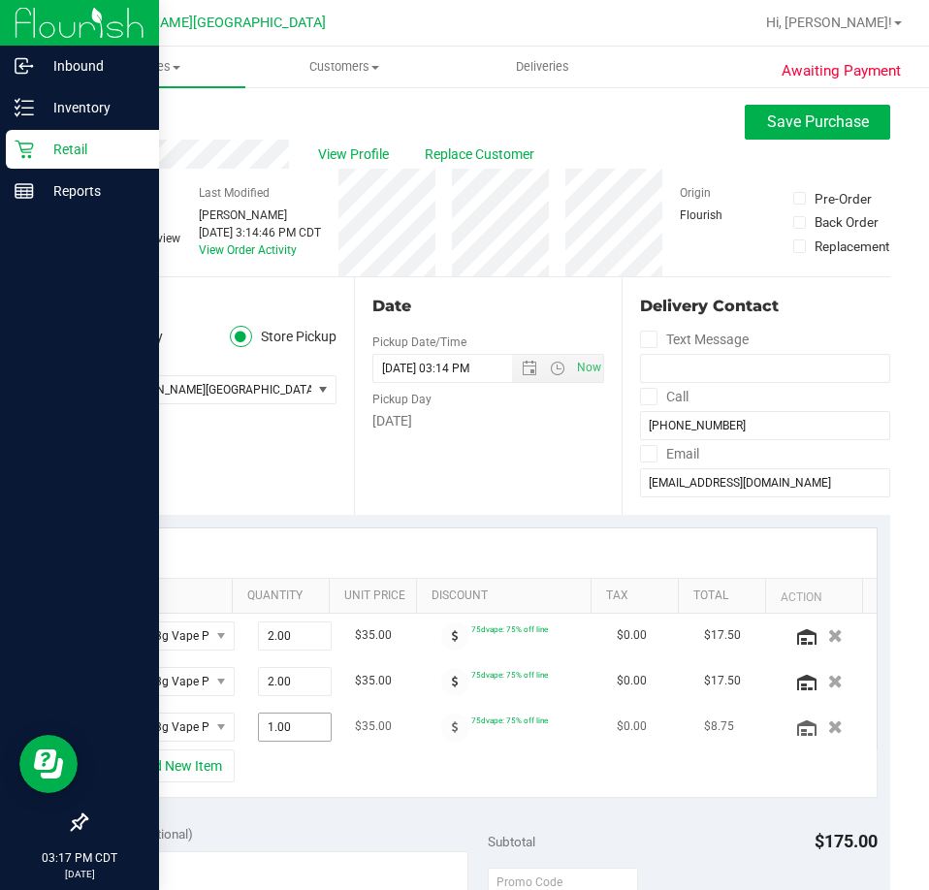
click at [258, 727] on span "1.00 1" at bounding box center [295, 727] width 74 height 29
type input "2"
type input "2.00"
click at [413, 761] on div "+ Add New Item" at bounding box center [488, 774] width 779 height 48
click at [186, 765] on button "+ Add New Item" at bounding box center [174, 766] width 120 height 33
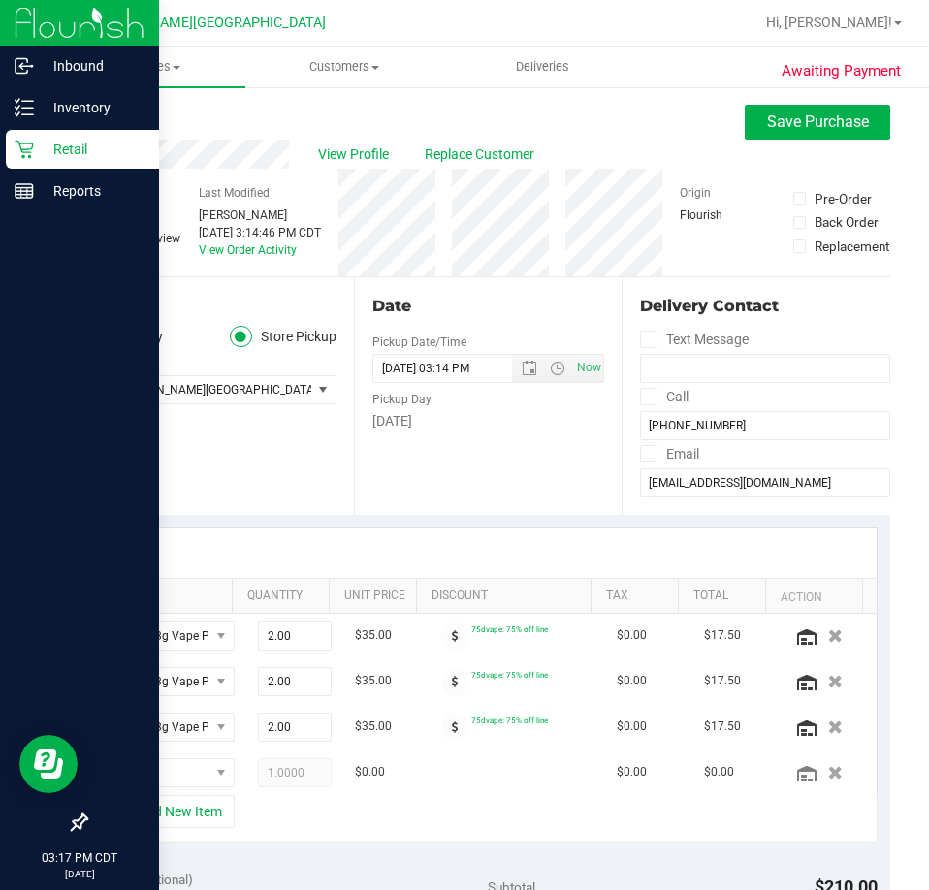
click at [393, 825] on div "+ Add New Item" at bounding box center [488, 819] width 779 height 48
click at [827, 774] on icon "button" at bounding box center [835, 772] width 16 height 15
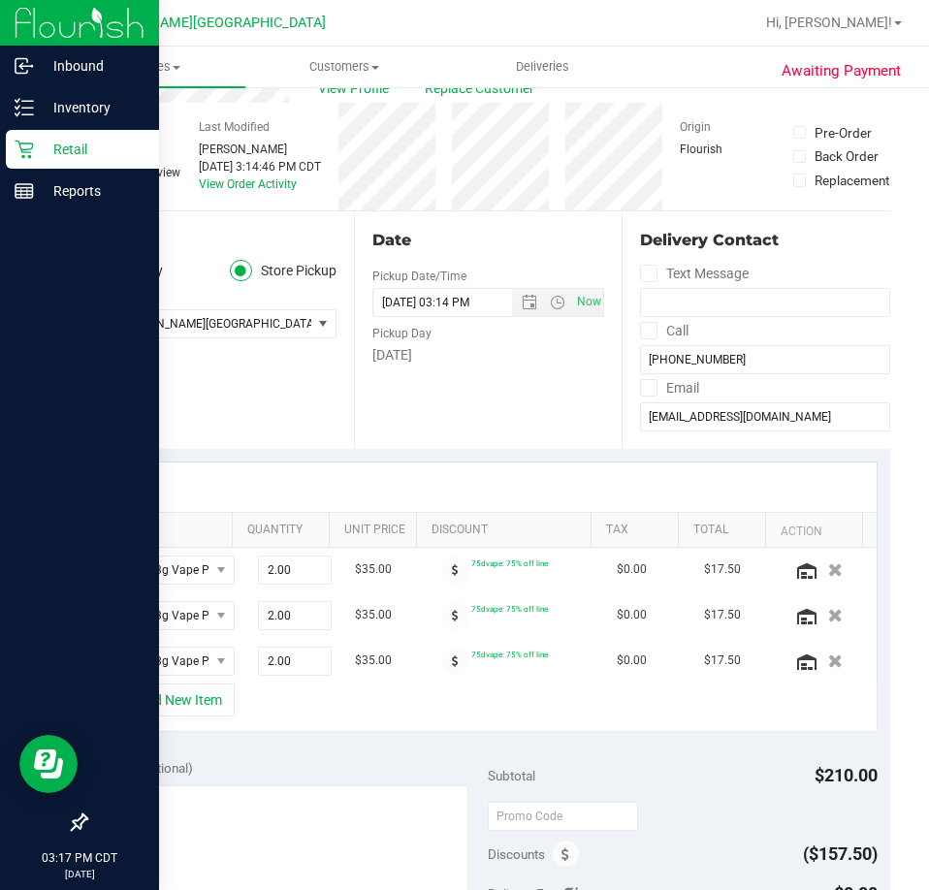
scroll to position [485, 0]
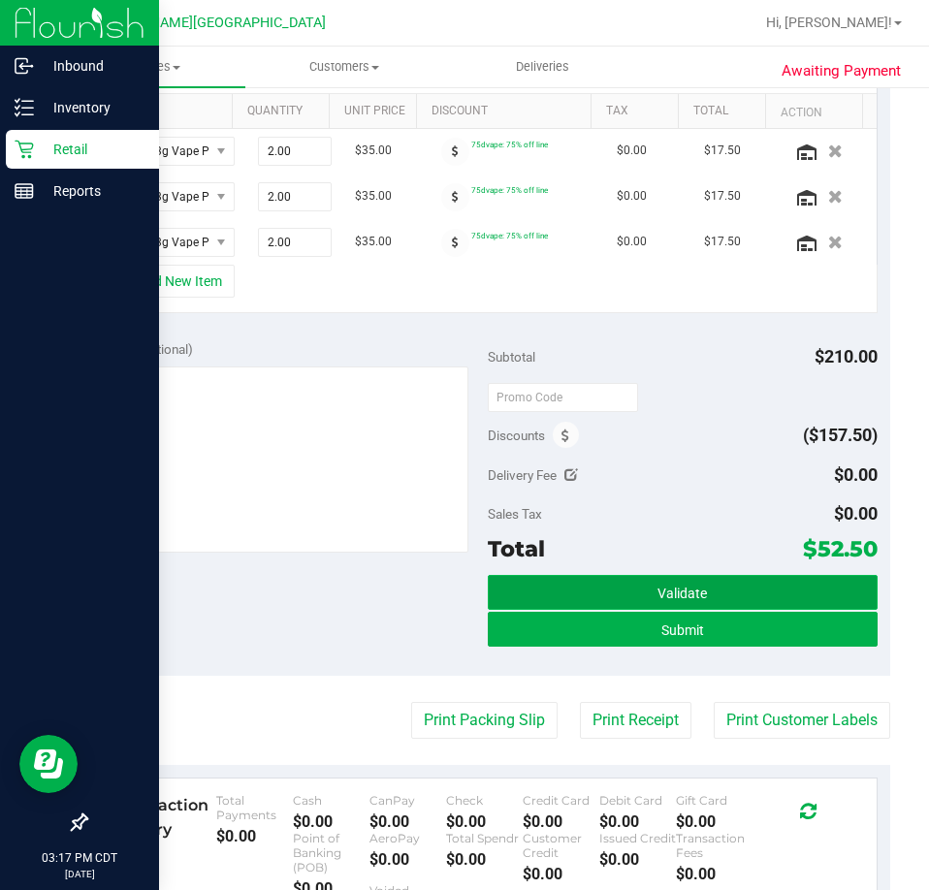
click at [671, 589] on span "Validate" at bounding box center [682, 594] width 49 height 16
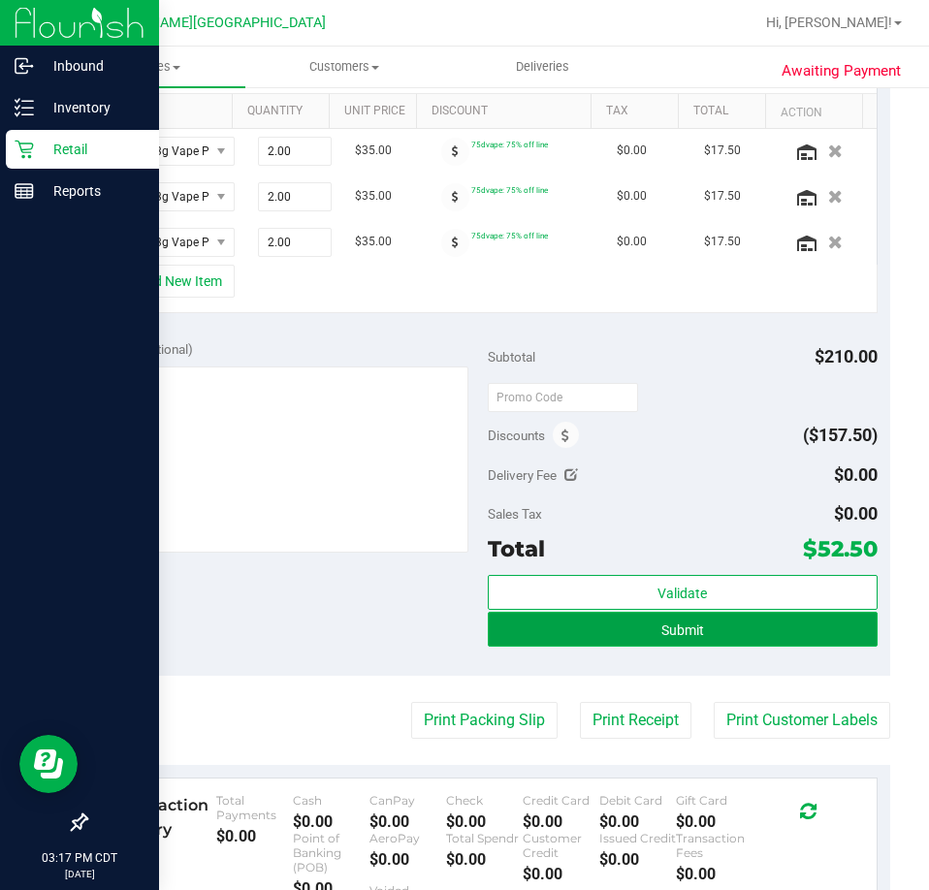
click at [533, 636] on button "Submit" at bounding box center [683, 629] width 390 height 35
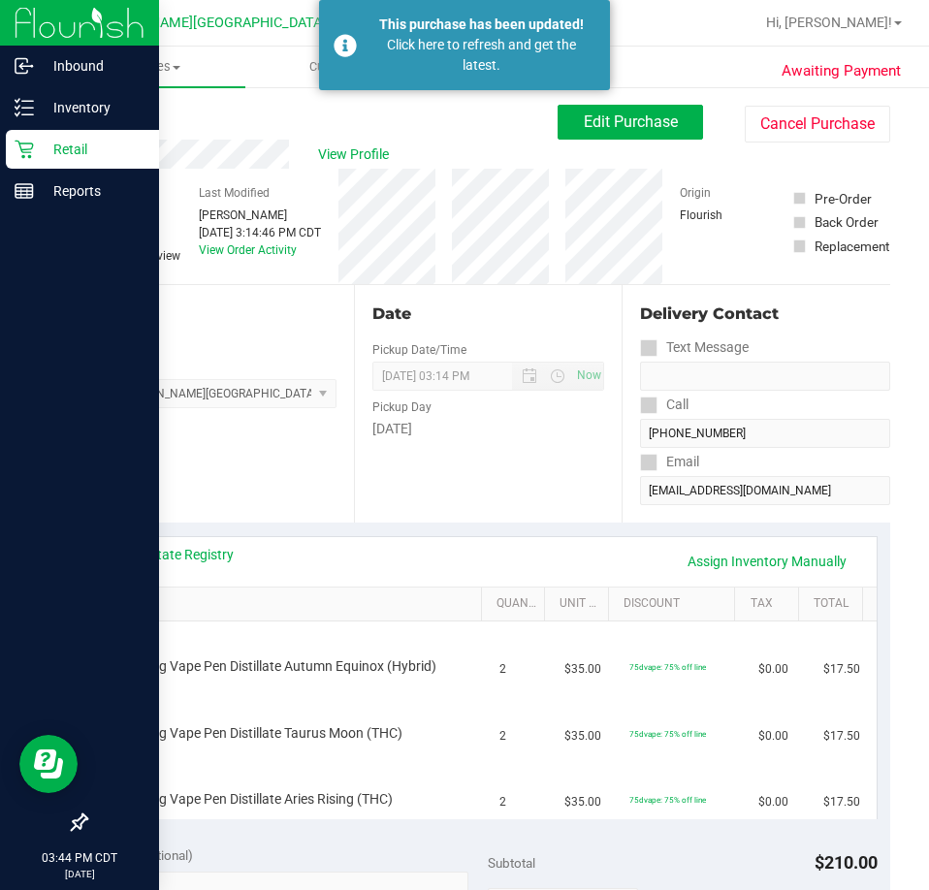
click at [103, 110] on link "Back" at bounding box center [99, 117] width 29 height 14
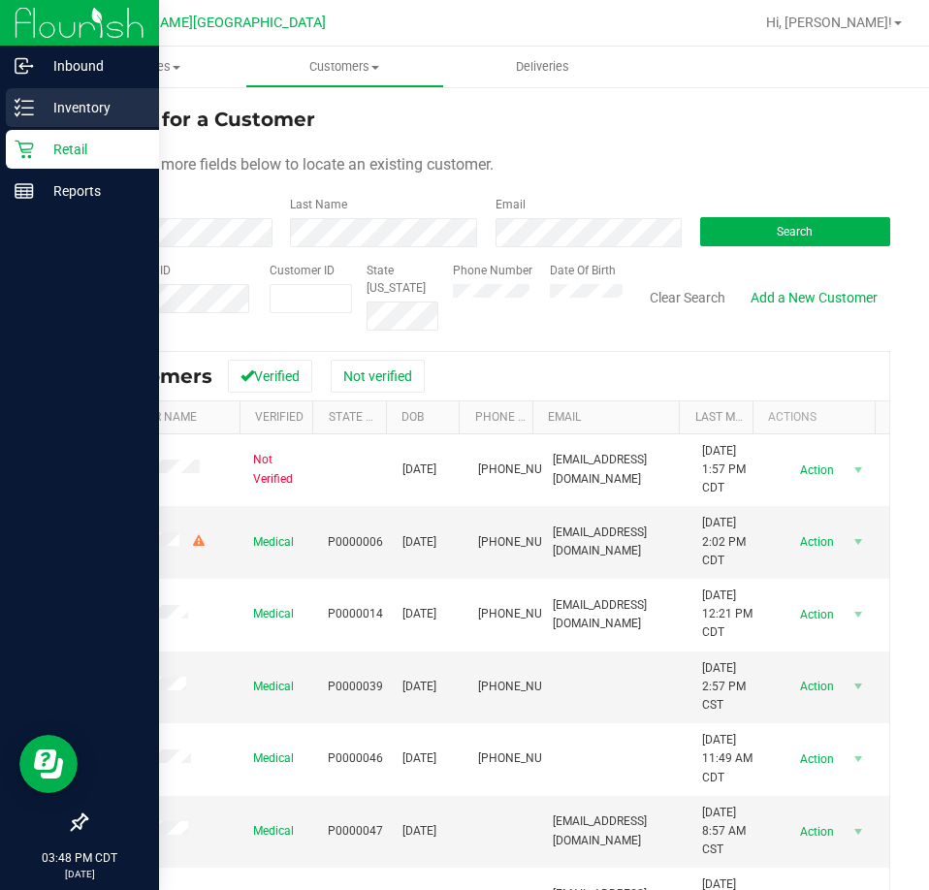
click at [42, 118] on p "Inventory" at bounding box center [92, 107] width 116 height 23
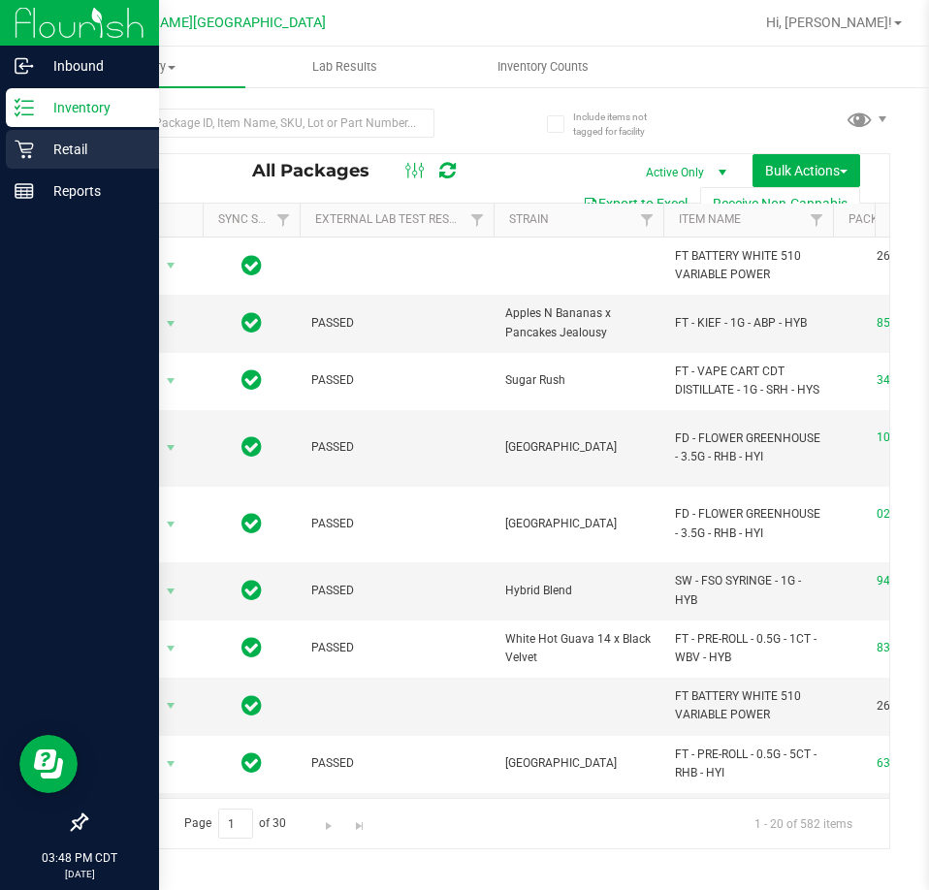
click at [19, 146] on icon at bounding box center [24, 149] width 19 height 19
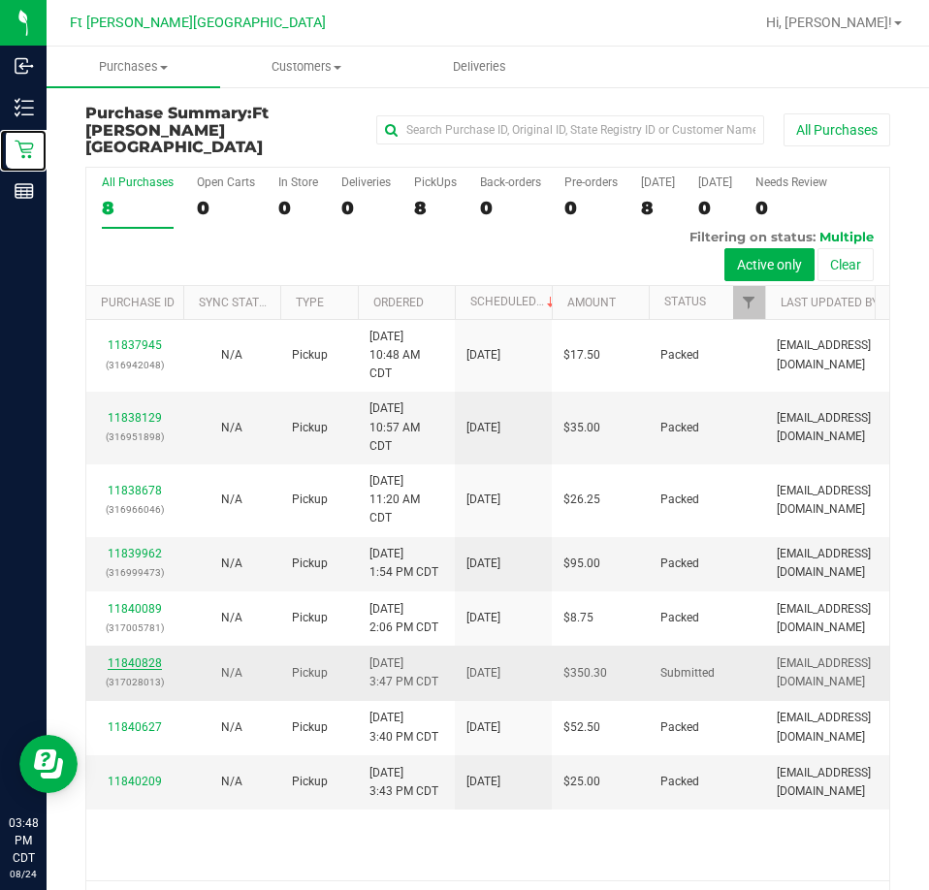
scroll to position [13, 0]
click at [137, 657] on link "11840828" at bounding box center [135, 664] width 54 height 14
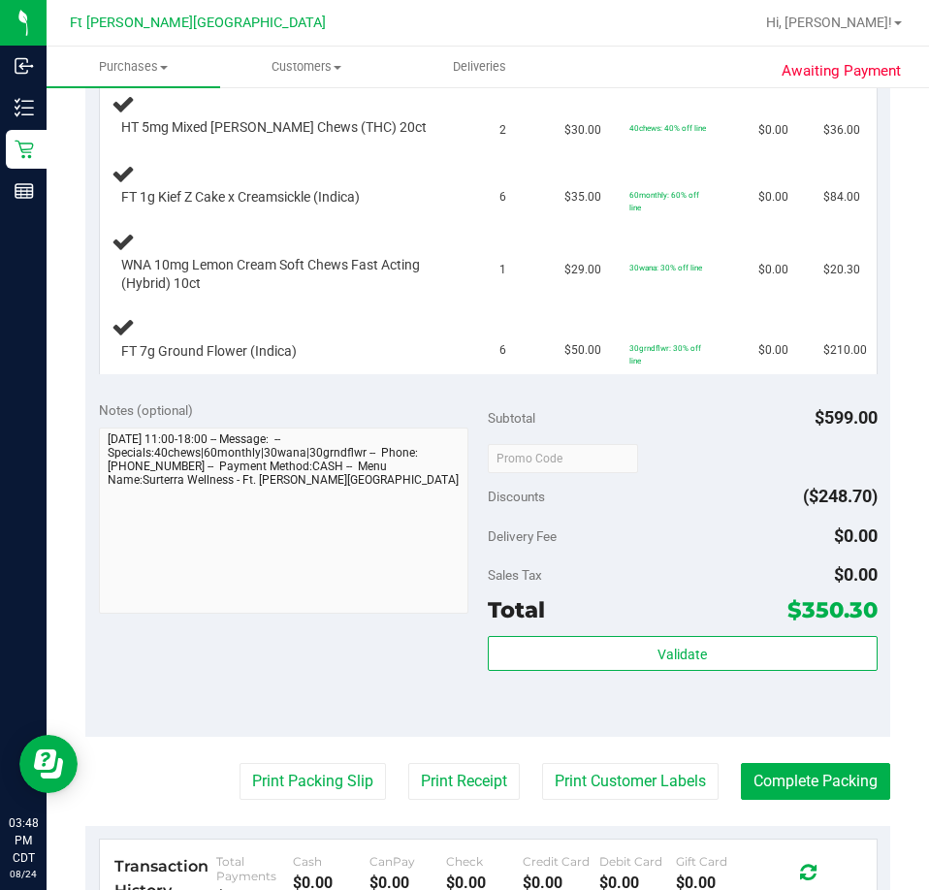
scroll to position [582, 0]
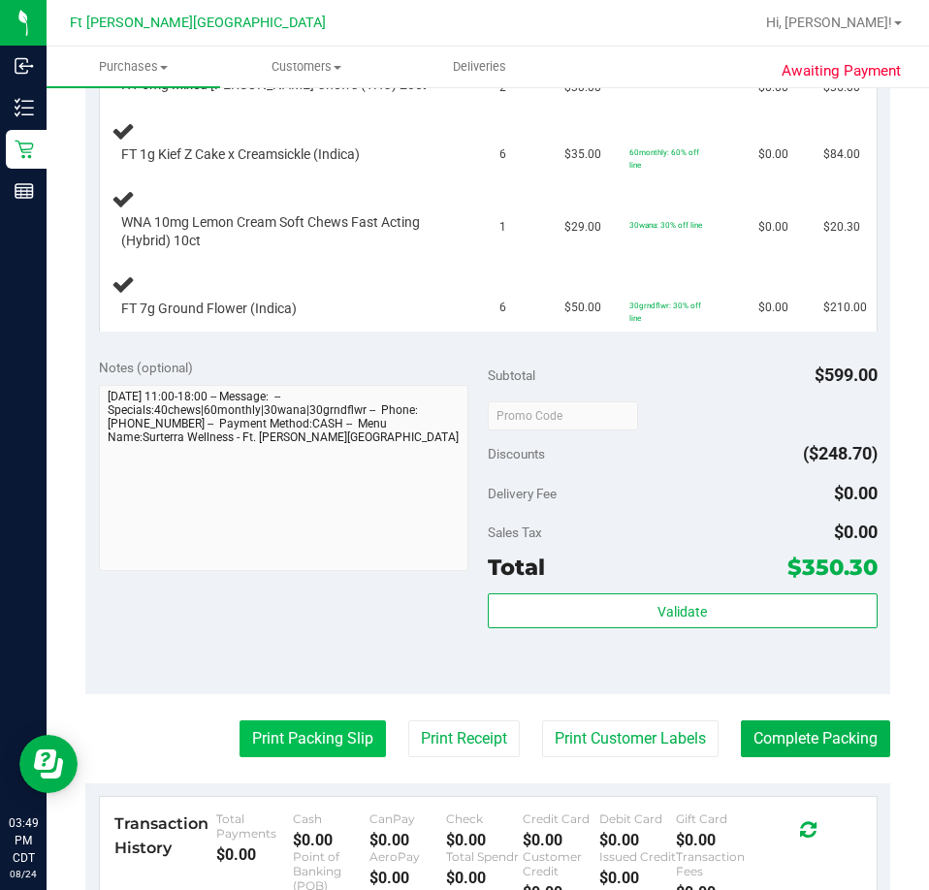
click at [345, 744] on button "Print Packing Slip" at bounding box center [313, 739] width 146 height 37
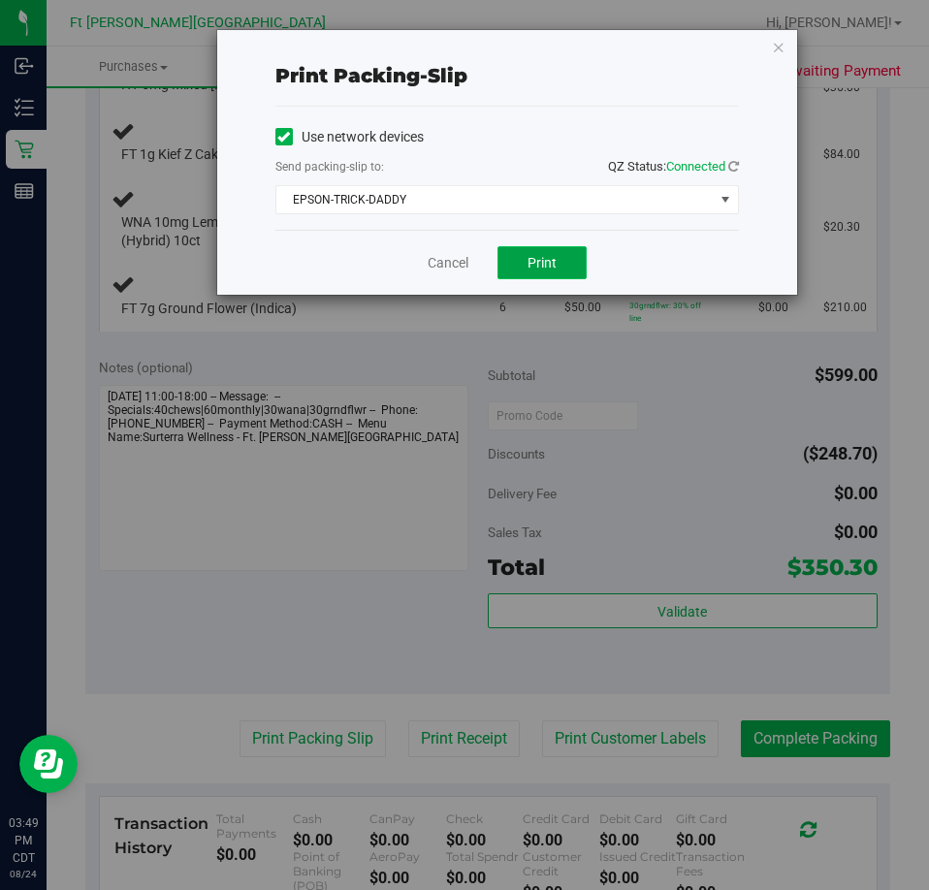
click at [561, 260] on button "Print" at bounding box center [542, 262] width 89 height 33
click at [781, 46] on icon "button" at bounding box center [779, 46] width 14 height 23
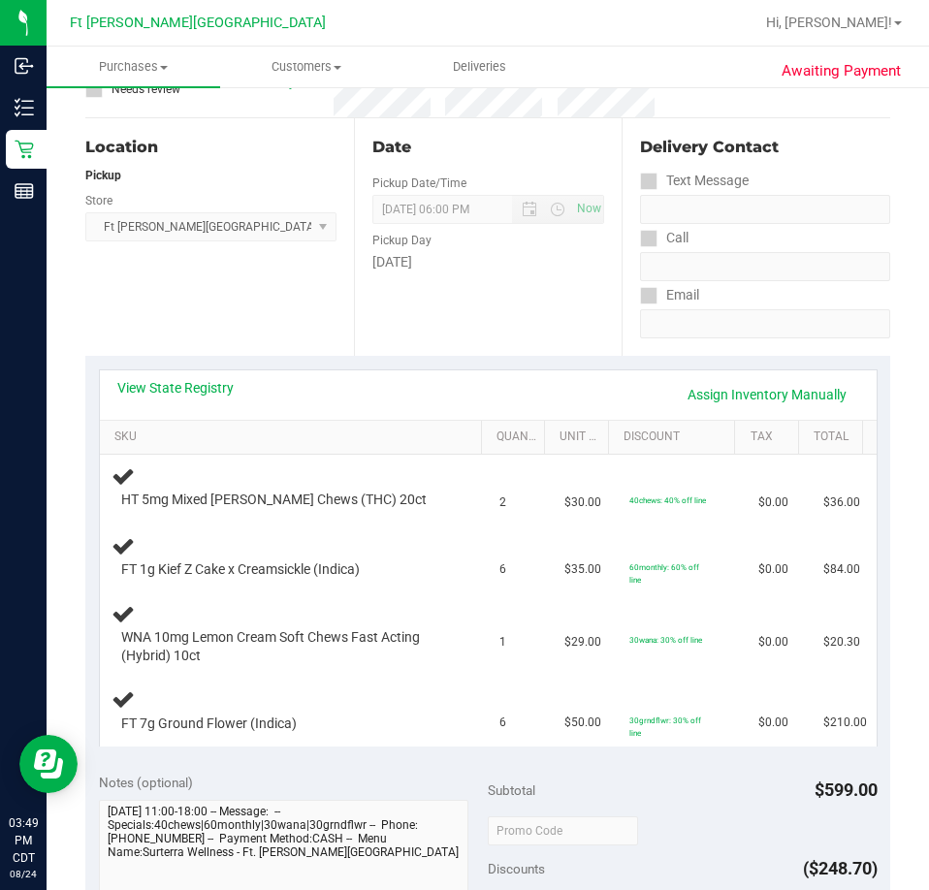
scroll to position [0, 0]
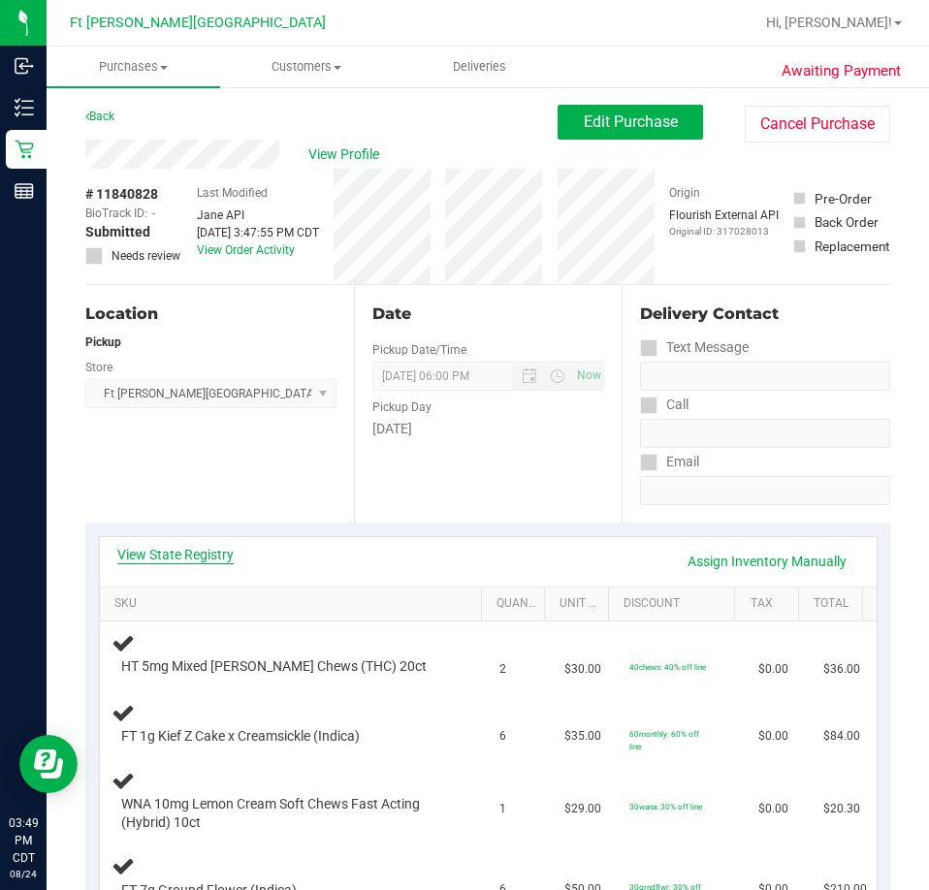
click at [198, 545] on link "View State Registry" at bounding box center [175, 554] width 116 height 19
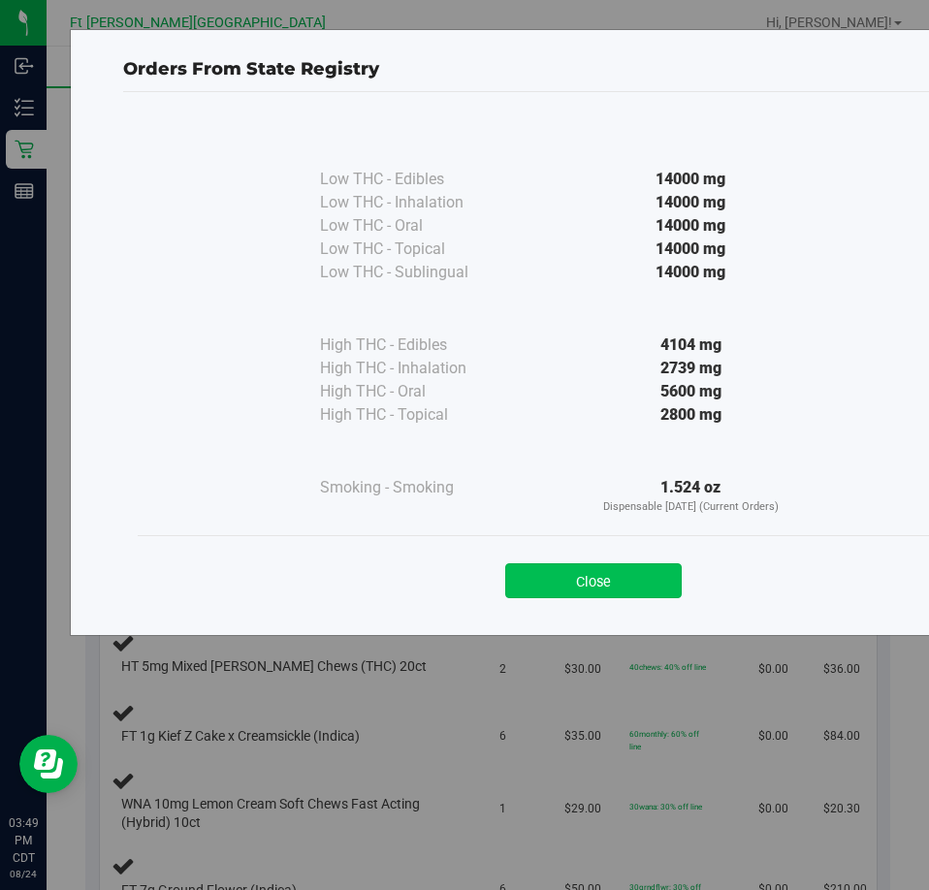
click at [653, 573] on button "Close" at bounding box center [593, 580] width 177 height 35
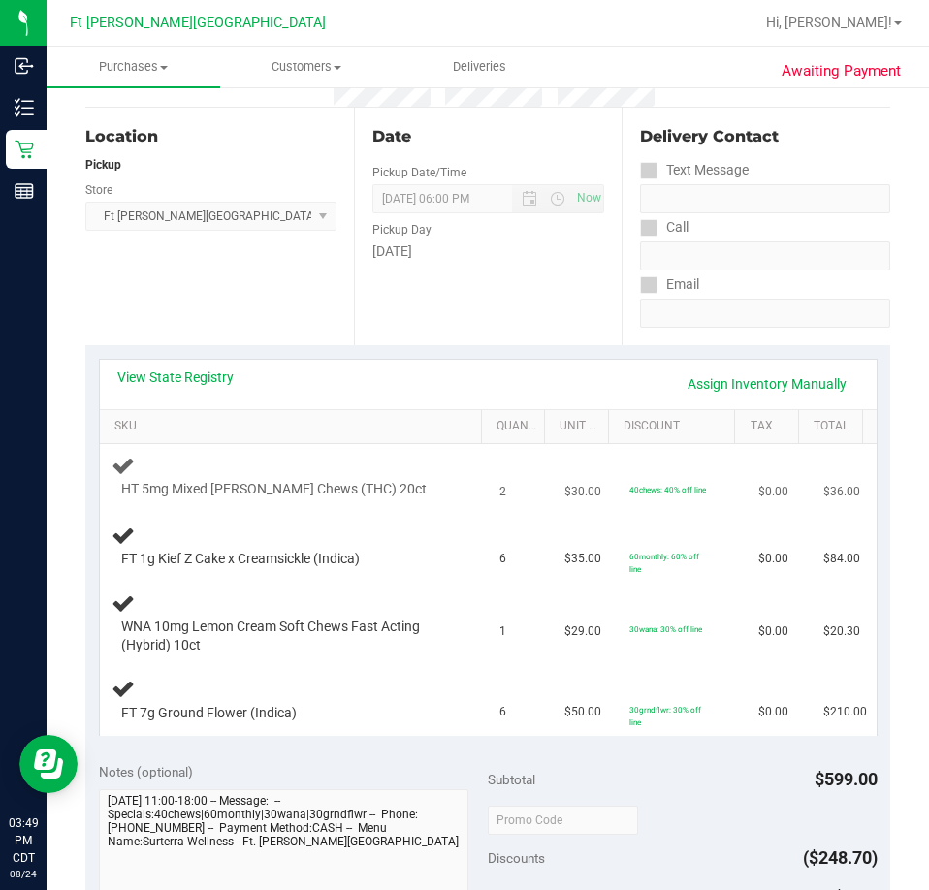
scroll to position [194, 0]
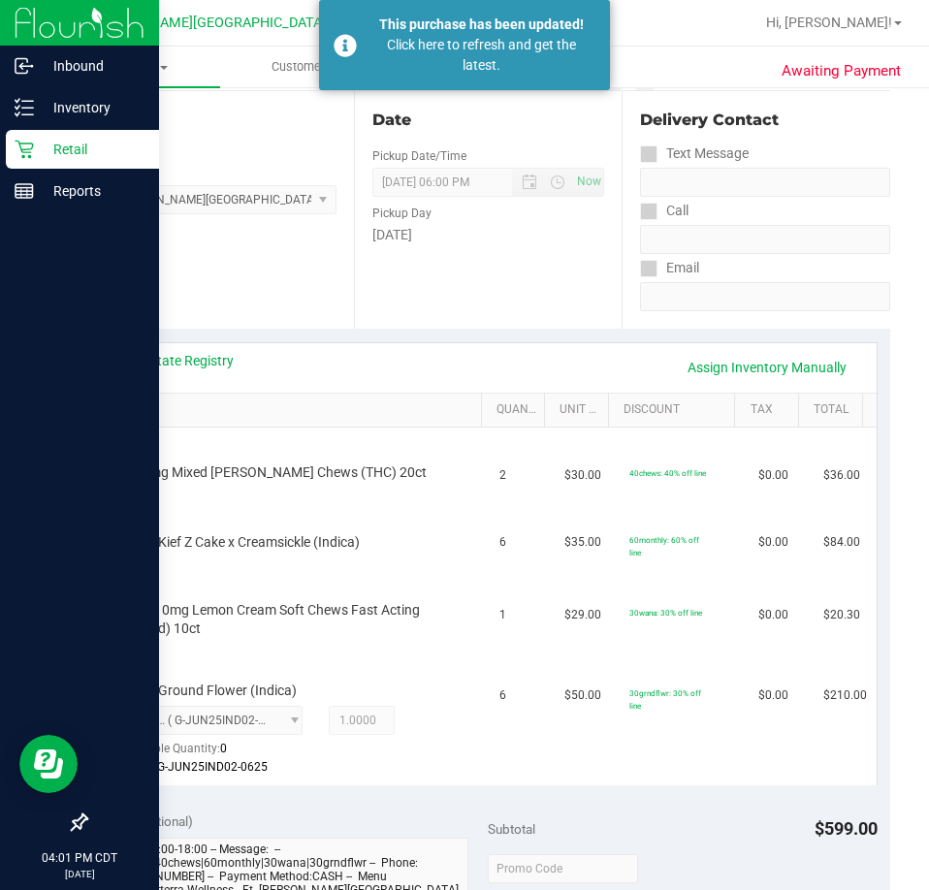
click at [66, 155] on p "Retail" at bounding box center [92, 149] width 116 height 23
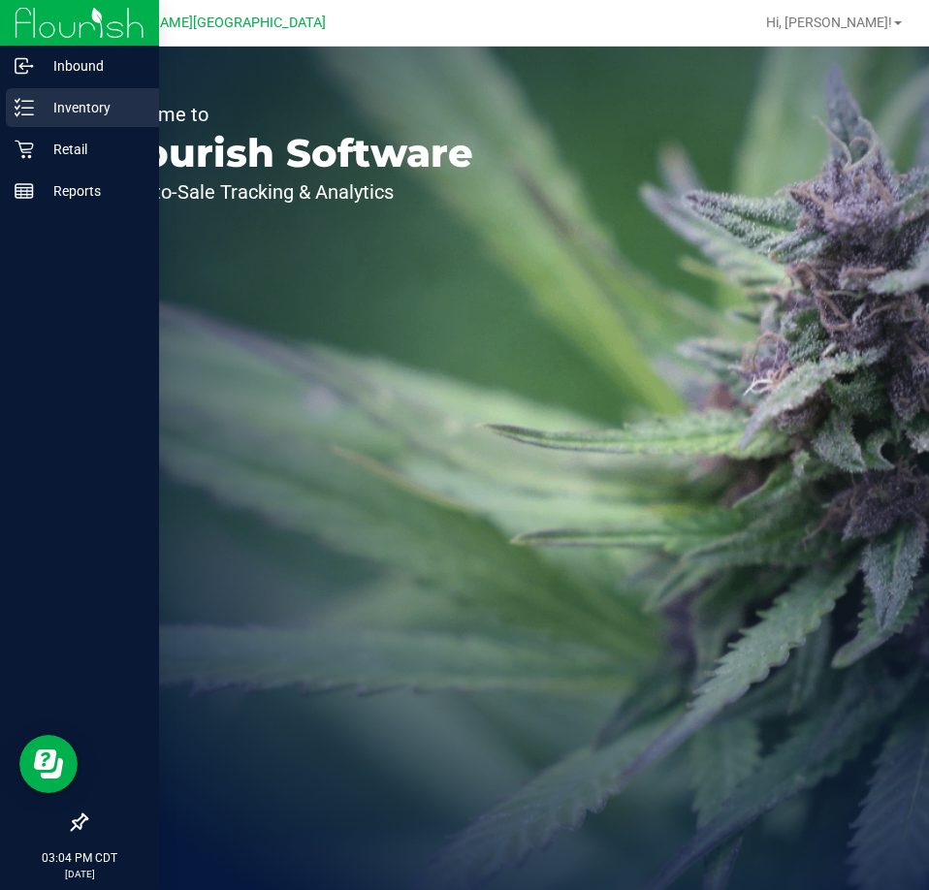
click at [45, 107] on p "Inventory" at bounding box center [92, 107] width 116 height 23
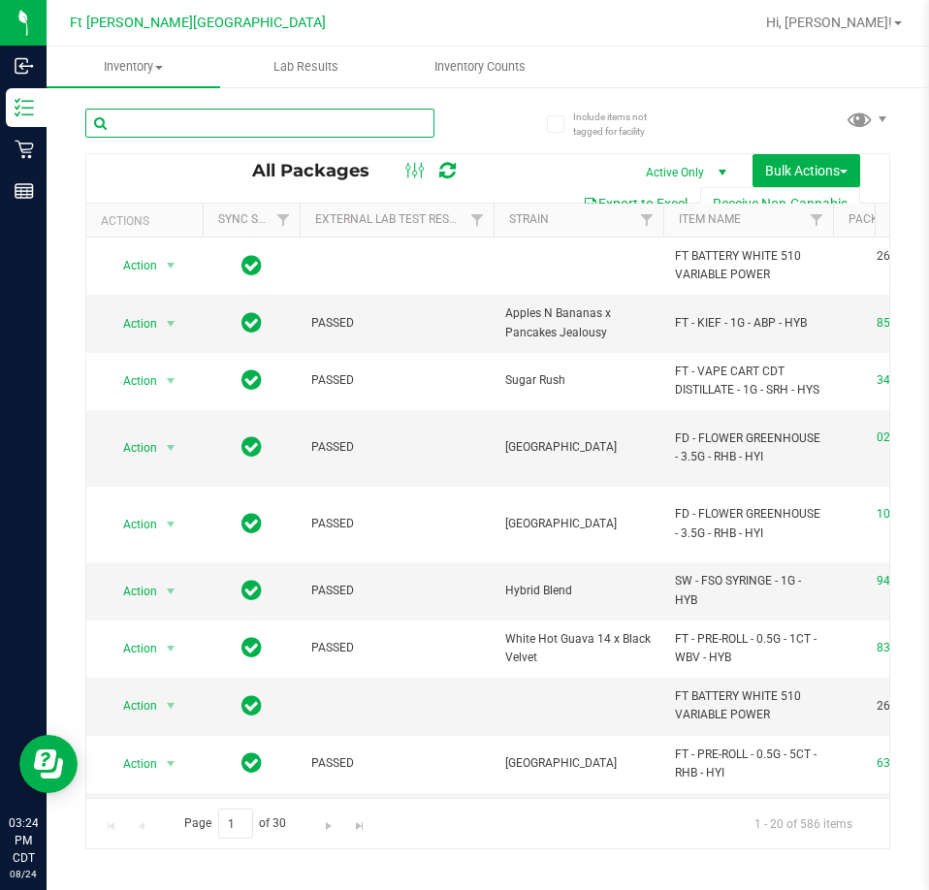
click at [155, 125] on input "text" at bounding box center [259, 123] width 349 height 29
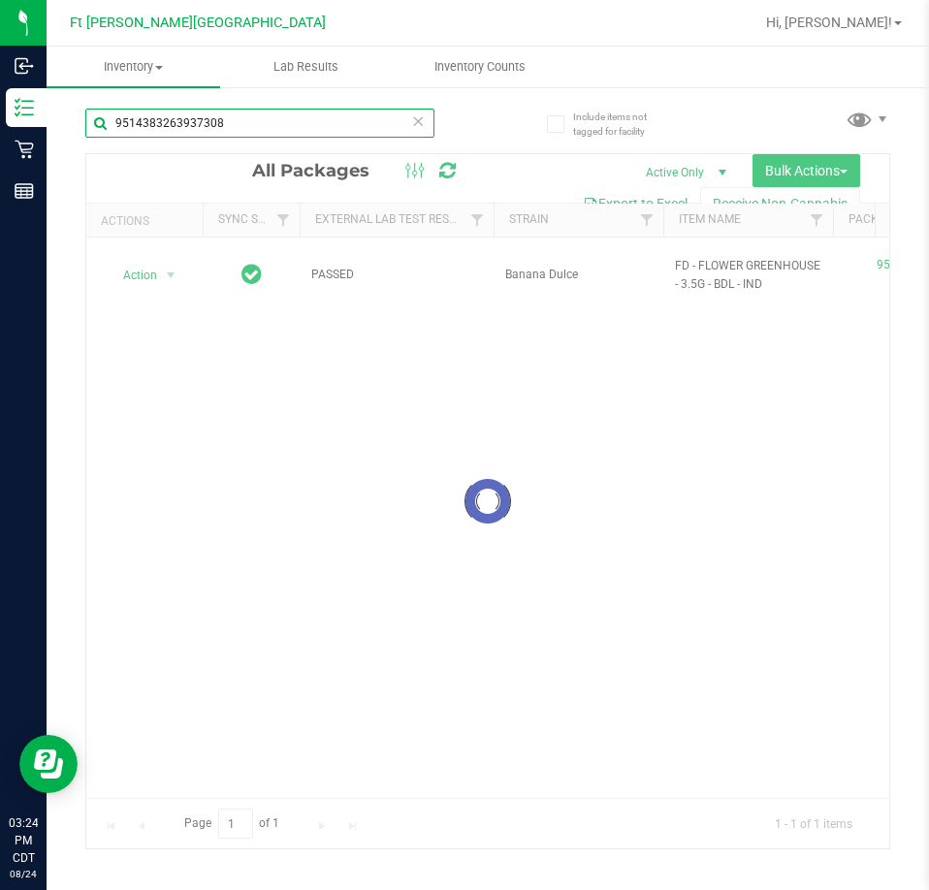
type input "9514383263937308"
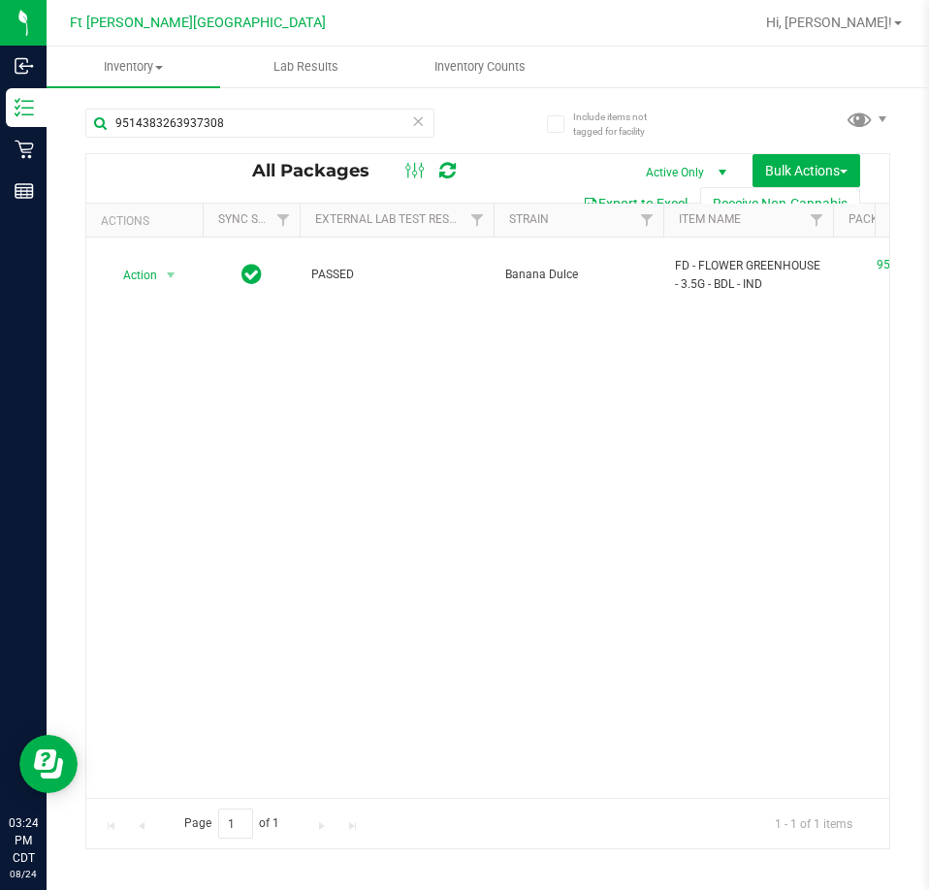
click at [167, 233] on th "Actions" at bounding box center [144, 221] width 116 height 34
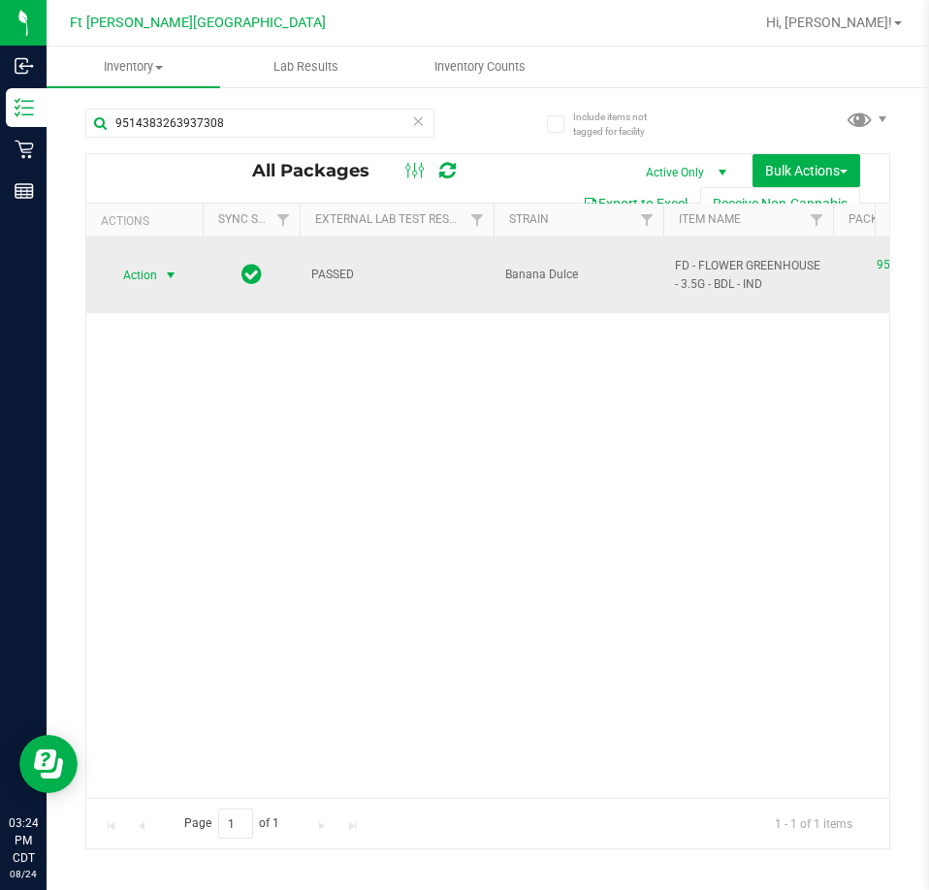
click at [167, 268] on span "select" at bounding box center [171, 276] width 16 height 16
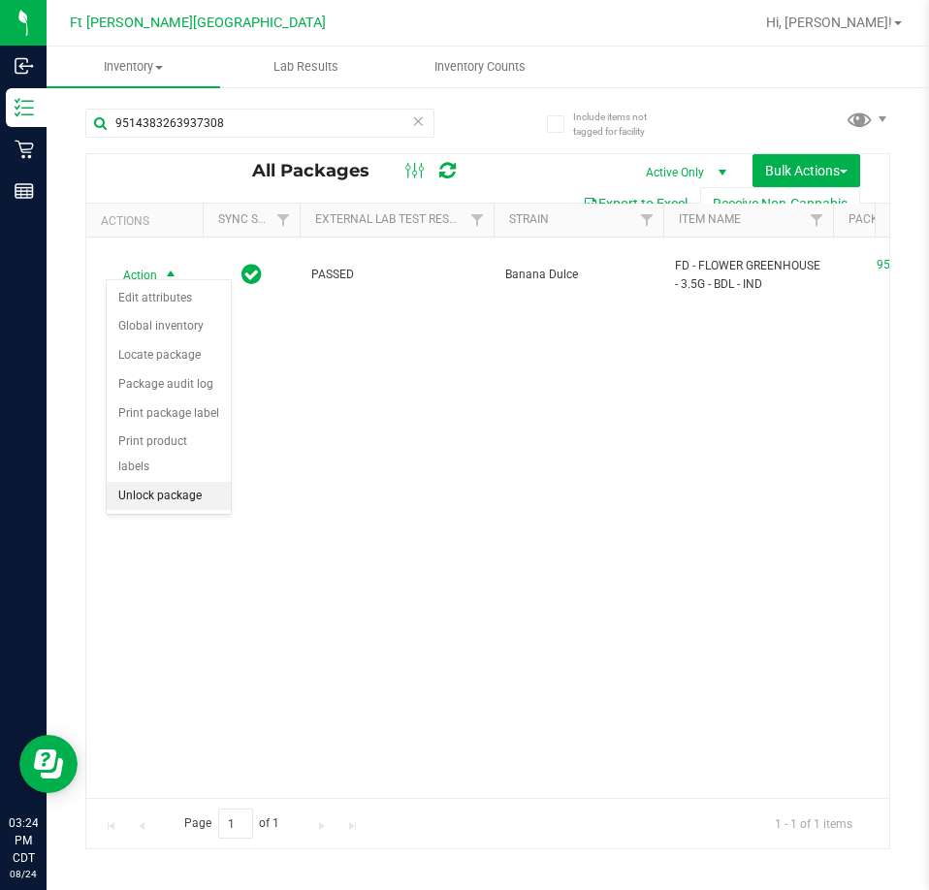
click at [162, 482] on li "Unlock package" at bounding box center [169, 496] width 124 height 29
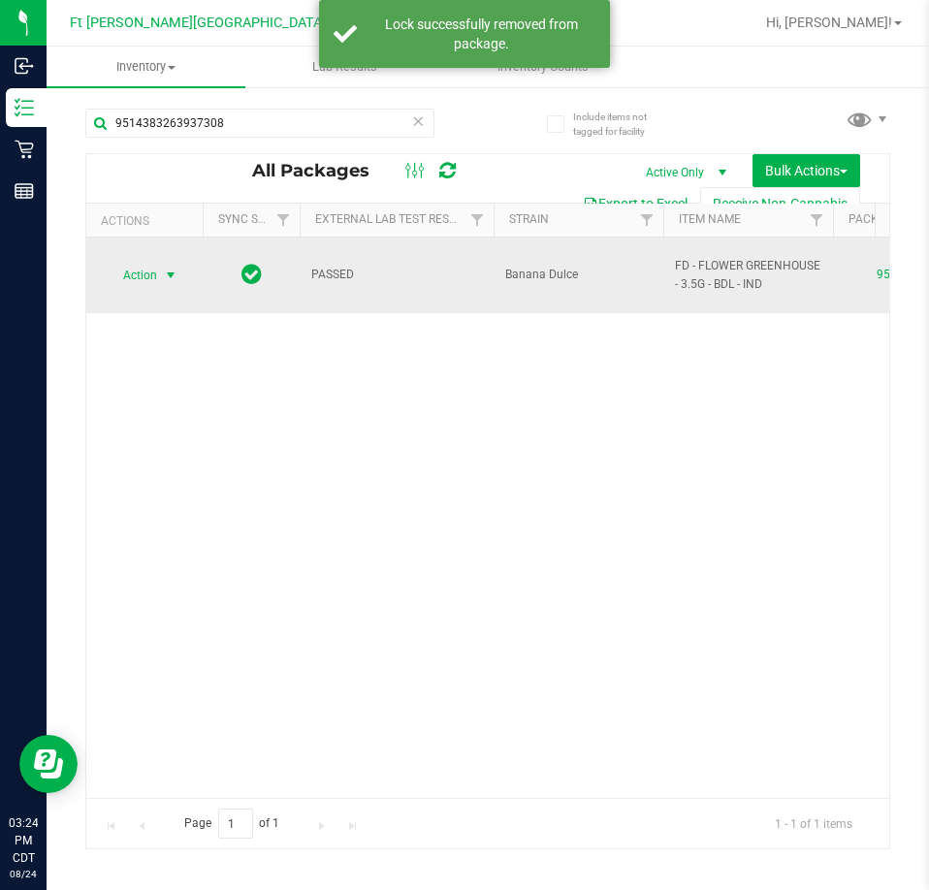
click at [170, 268] on span "select" at bounding box center [171, 276] width 16 height 16
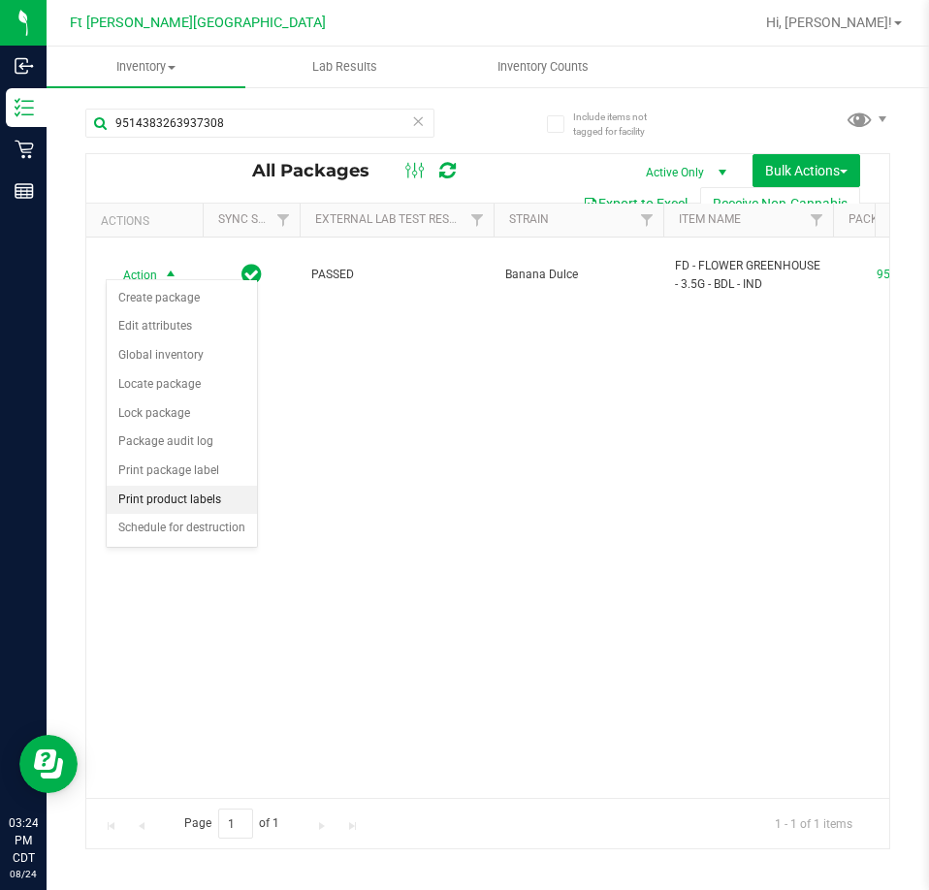
click at [177, 498] on li "Print product labels" at bounding box center [182, 500] width 150 height 29
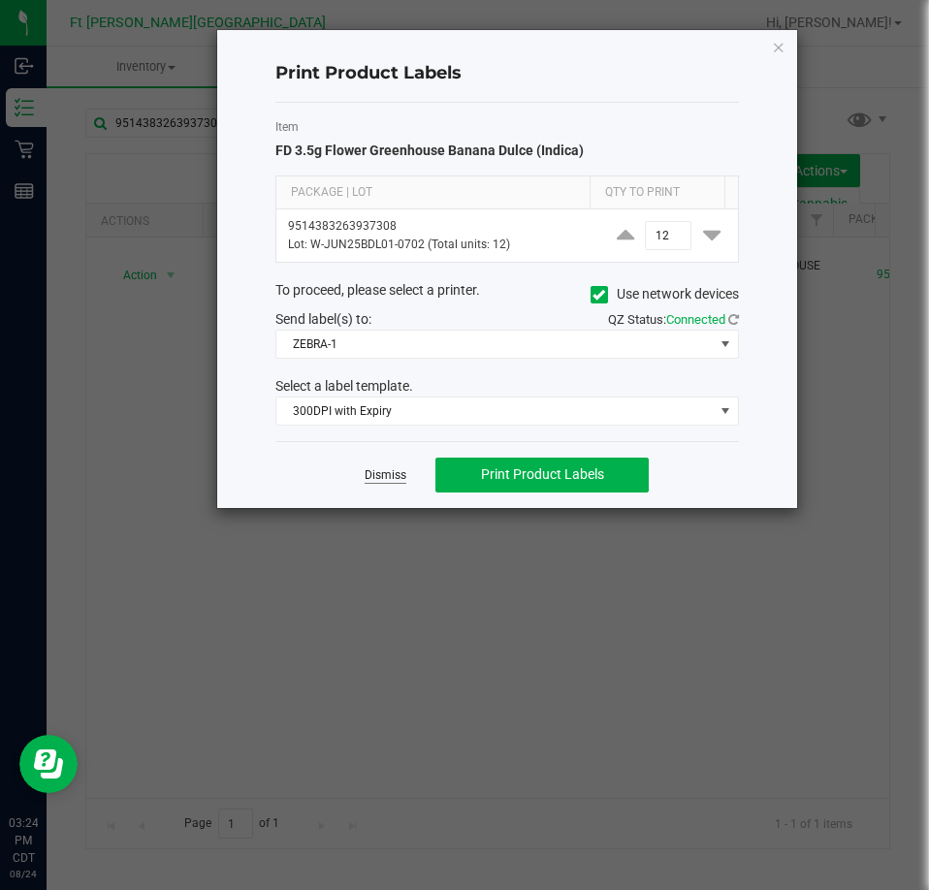
click at [370, 476] on link "Dismiss" at bounding box center [386, 475] width 42 height 16
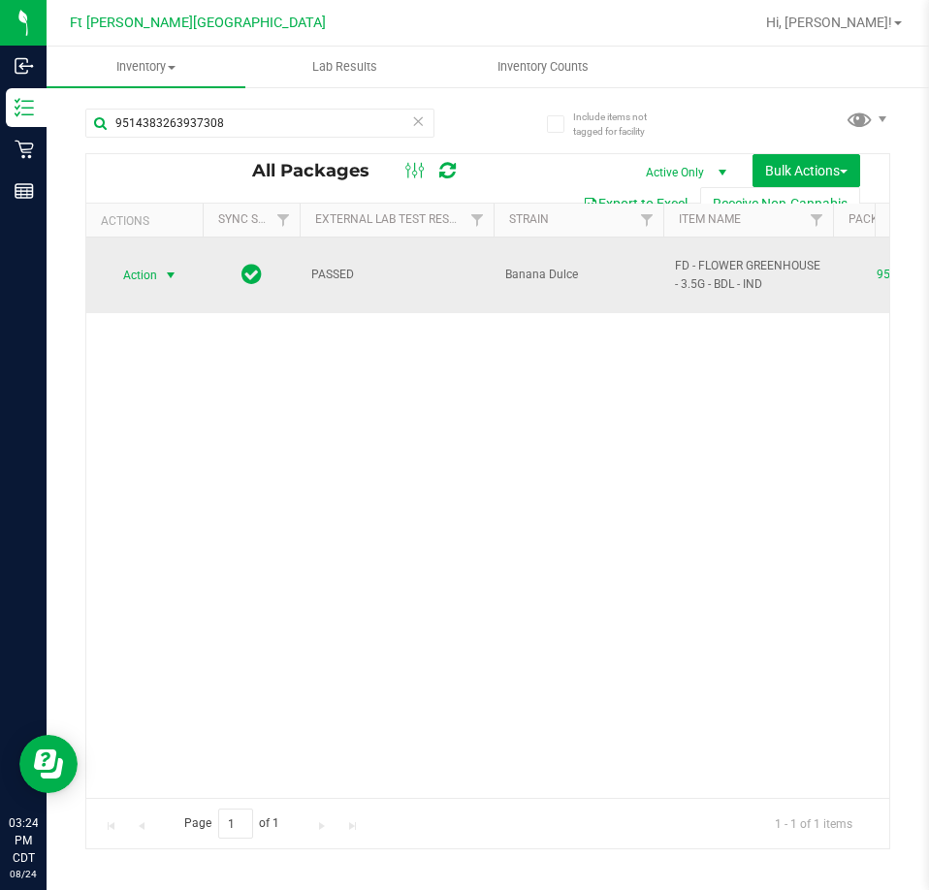
click at [146, 266] on span "Action" at bounding box center [132, 275] width 52 height 27
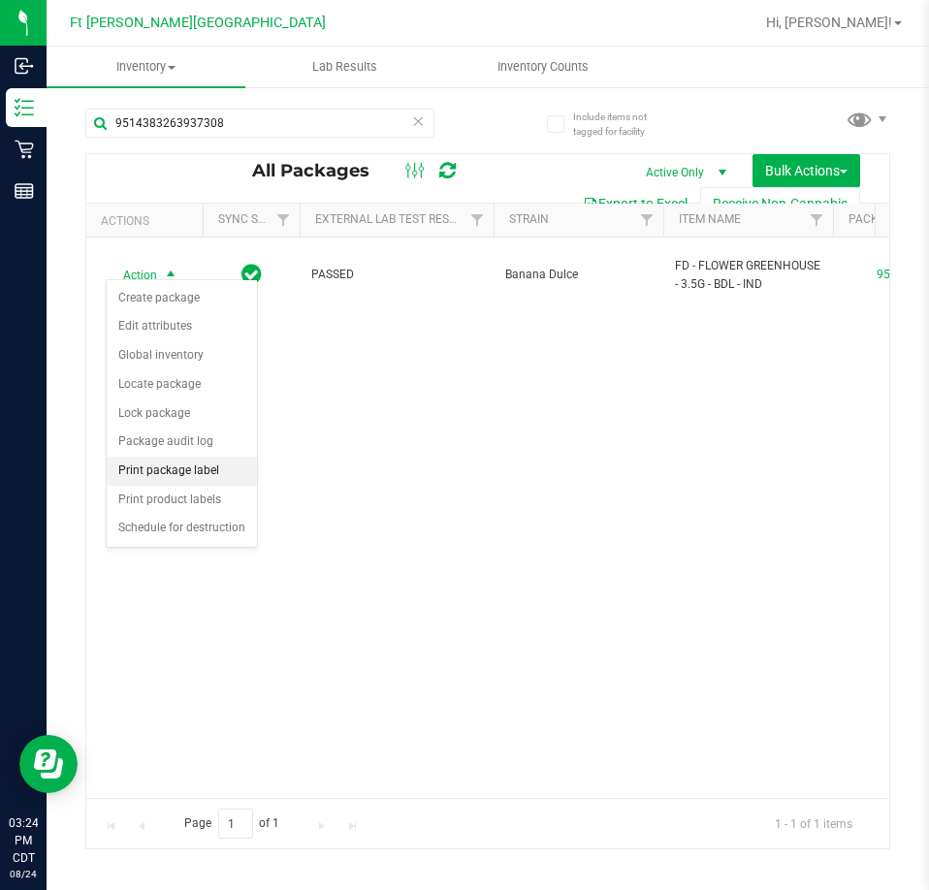
click at [191, 466] on li "Print package label" at bounding box center [182, 471] width 150 height 29
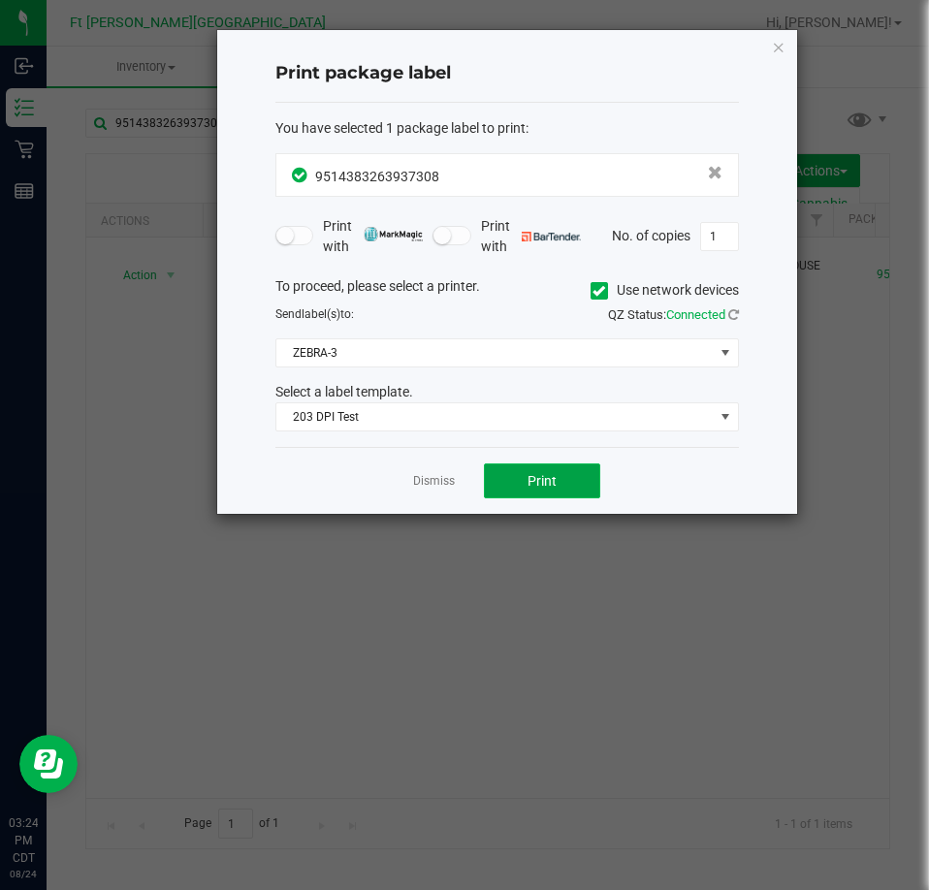
click at [551, 486] on span "Print" at bounding box center [542, 481] width 29 height 16
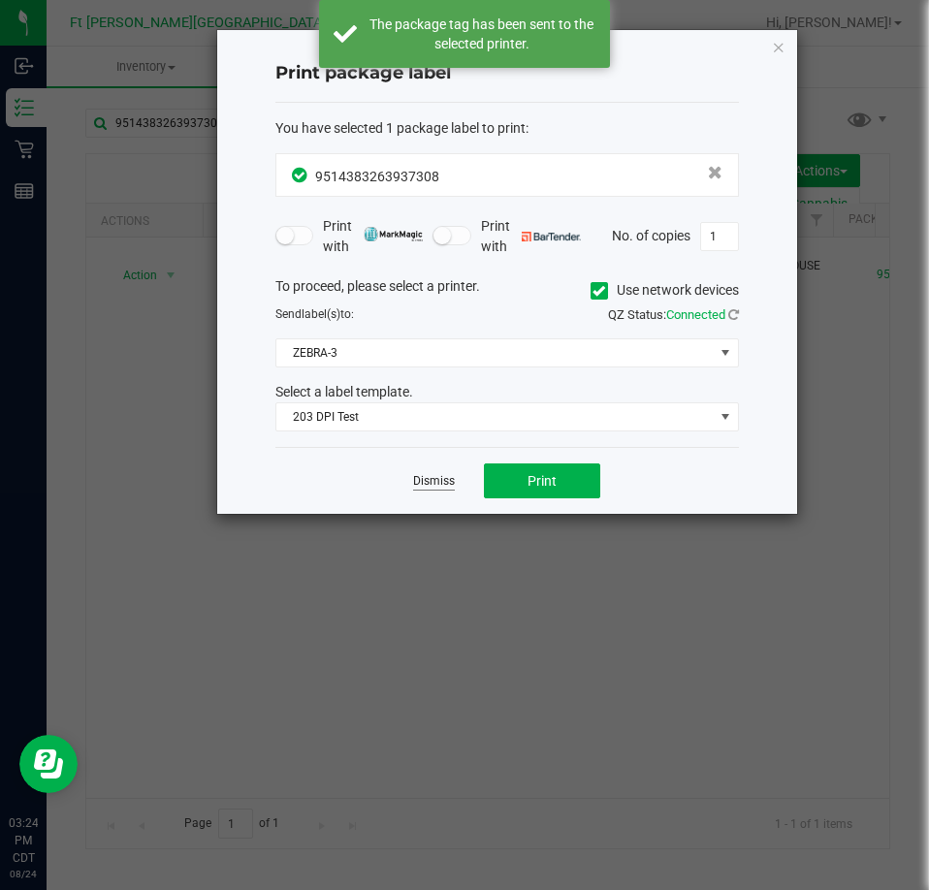
click at [448, 481] on link "Dismiss" at bounding box center [434, 481] width 42 height 16
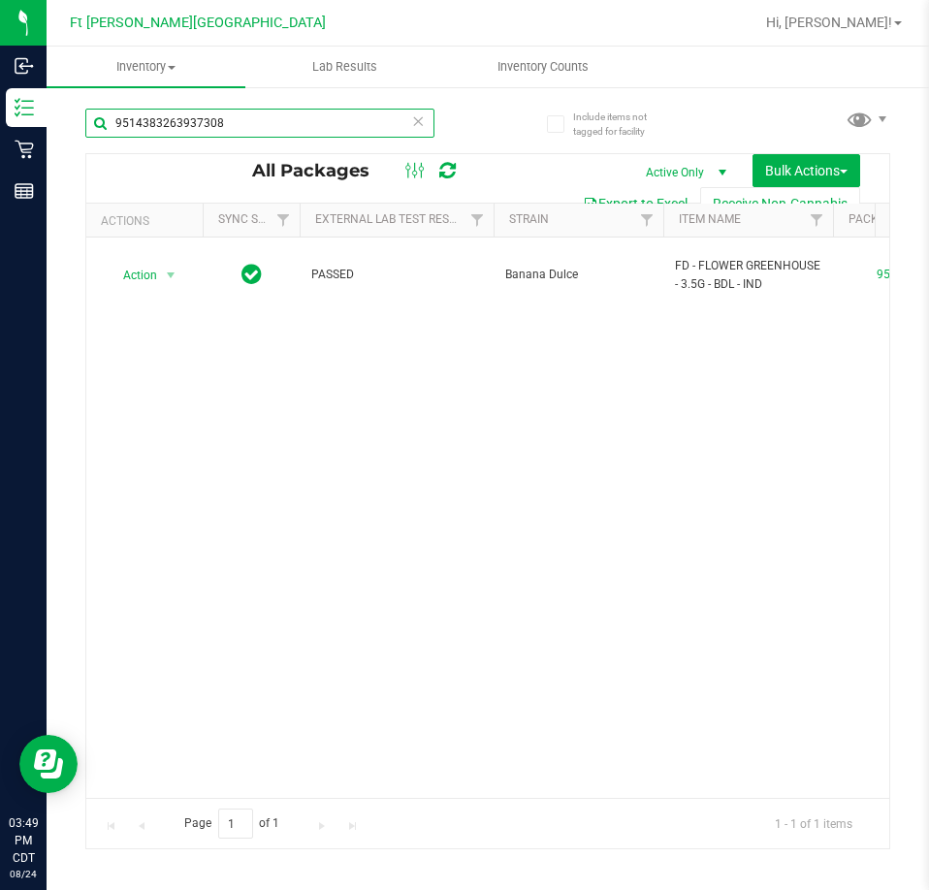
click at [272, 117] on input "9514383263937308" at bounding box center [259, 123] width 349 height 29
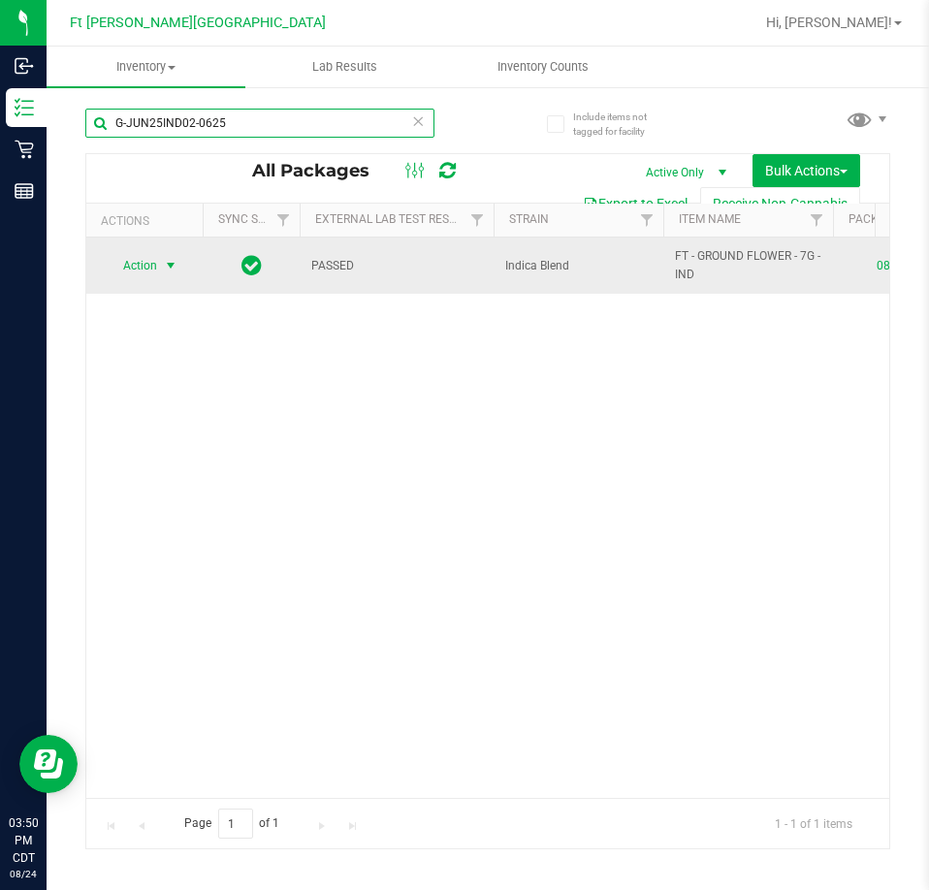
type input "G-JUN25IND02-0625"
click at [121, 266] on span "Action" at bounding box center [132, 265] width 52 height 27
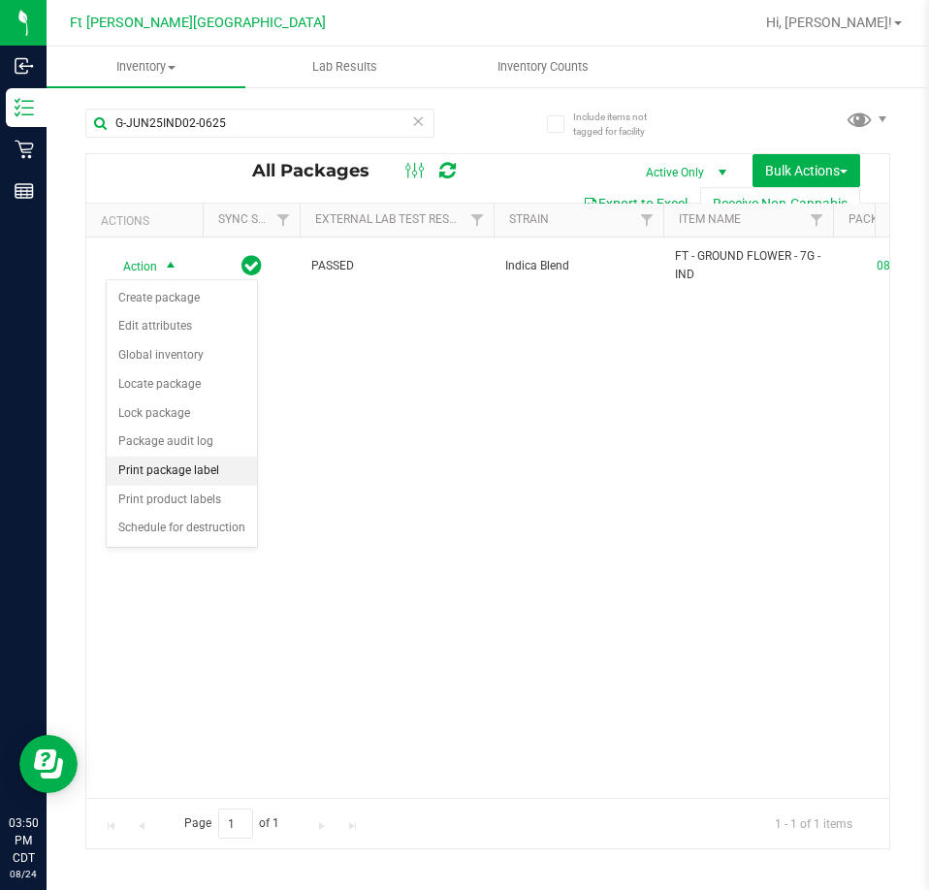
click at [198, 459] on li "Print package label" at bounding box center [182, 471] width 150 height 29
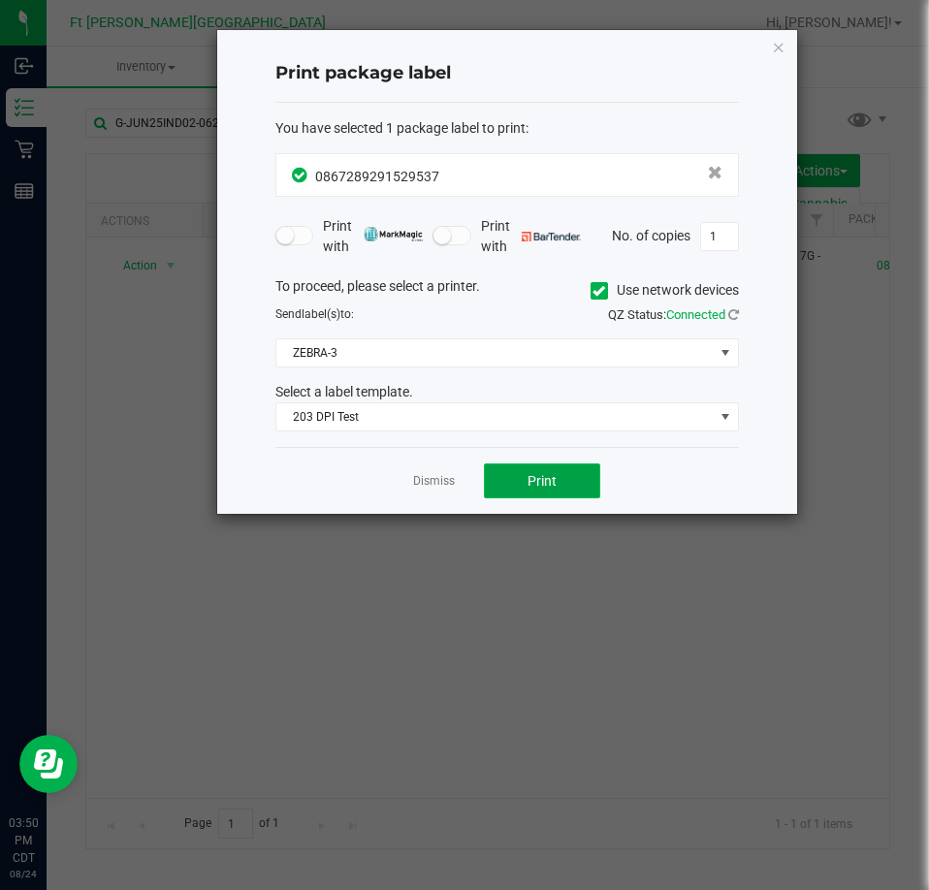
click at [519, 478] on button "Print" at bounding box center [542, 481] width 116 height 35
click at [782, 47] on icon "button" at bounding box center [779, 46] width 14 height 23
